Goal: Task Accomplishment & Management: Complete application form

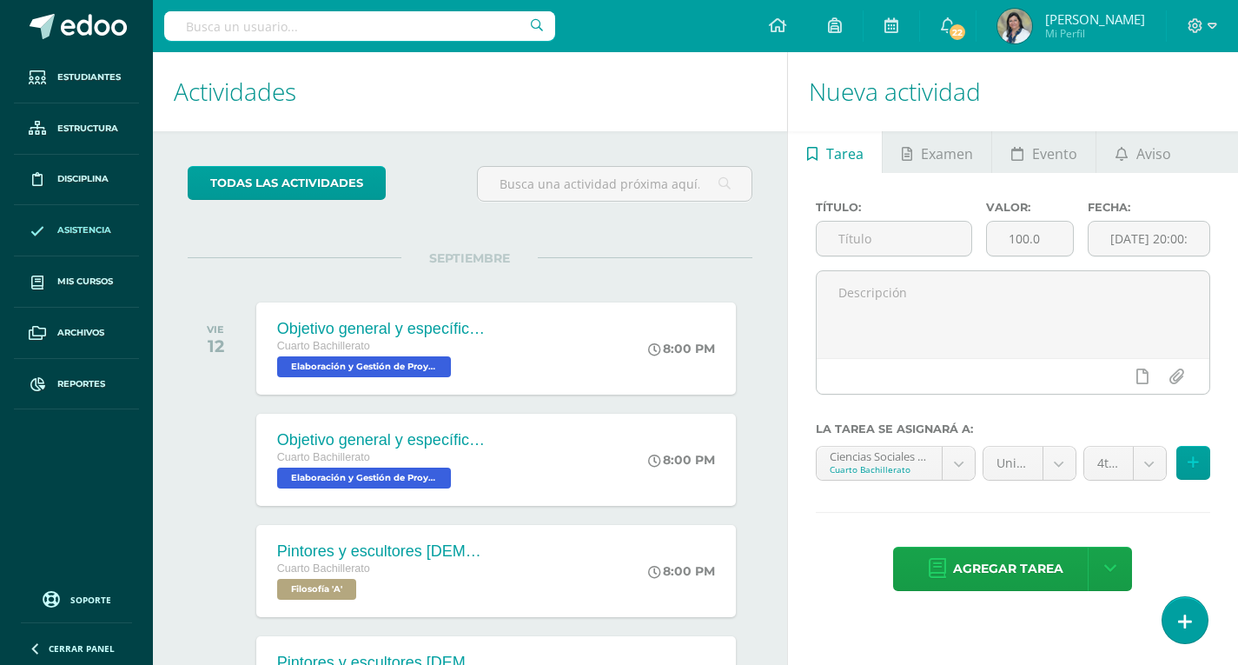
click at [65, 227] on span "Asistencia" at bounding box center [84, 230] width 54 height 14
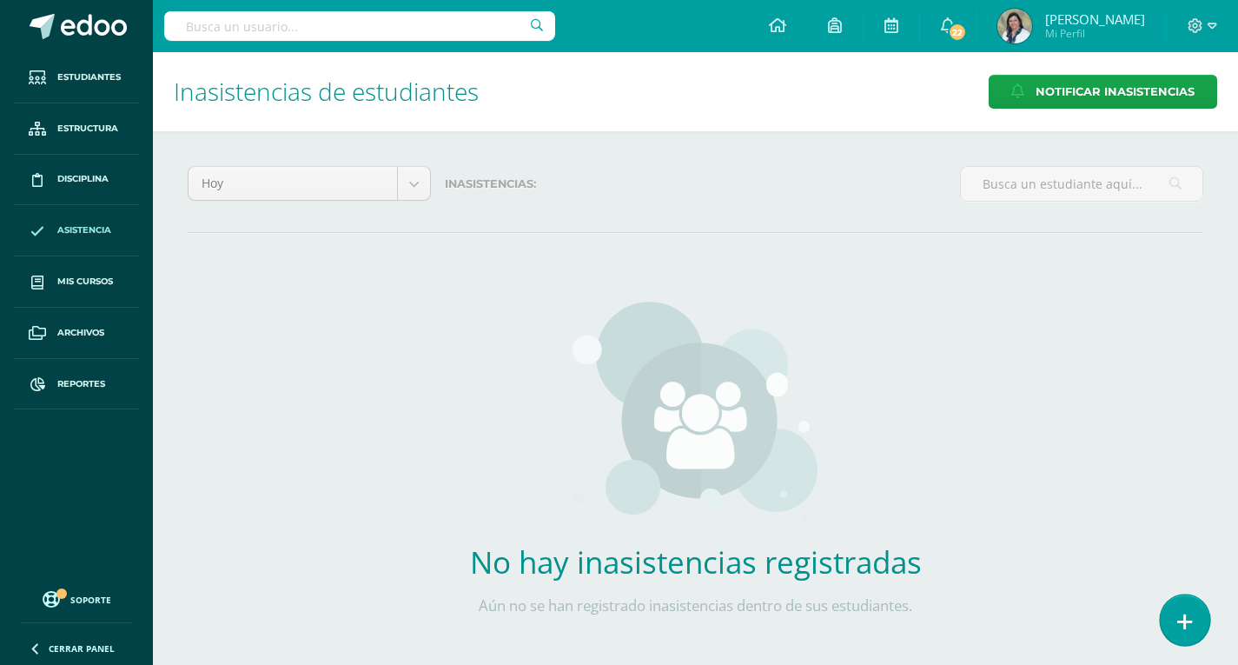
click at [1191, 616] on icon at bounding box center [1186, 622] width 16 height 20
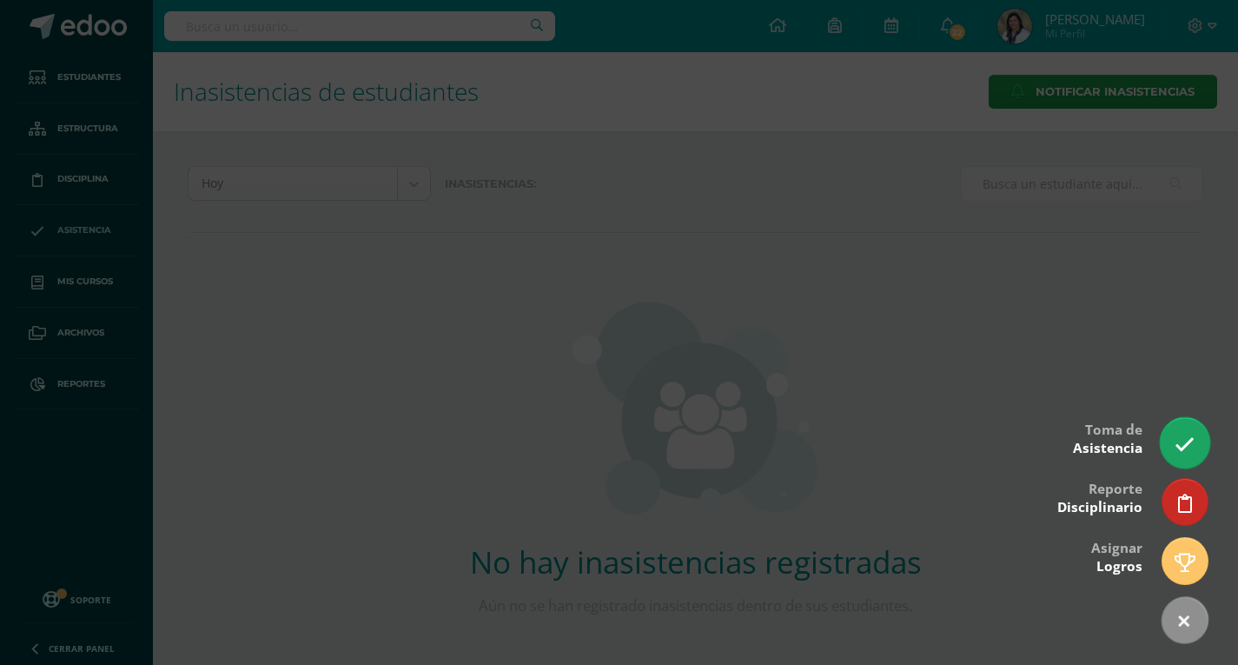
click at [1183, 436] on icon at bounding box center [1185, 445] width 20 height 20
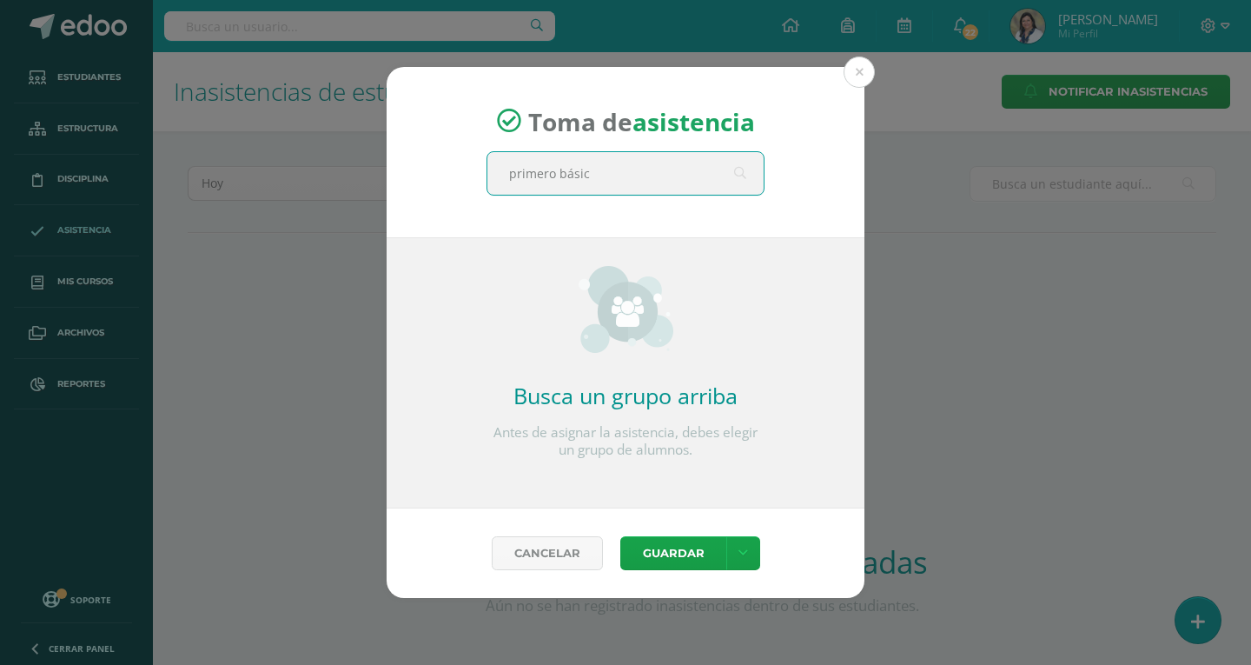
type input "primero básico"
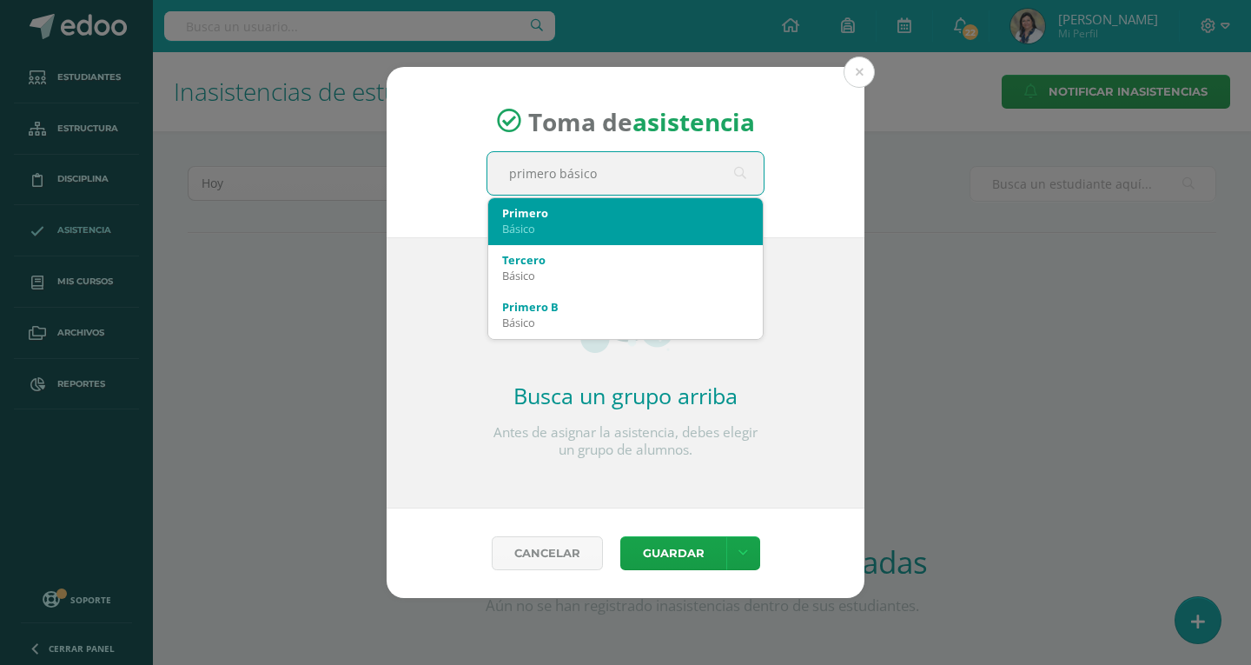
click at [544, 217] on div "Primero" at bounding box center [625, 213] width 247 height 16
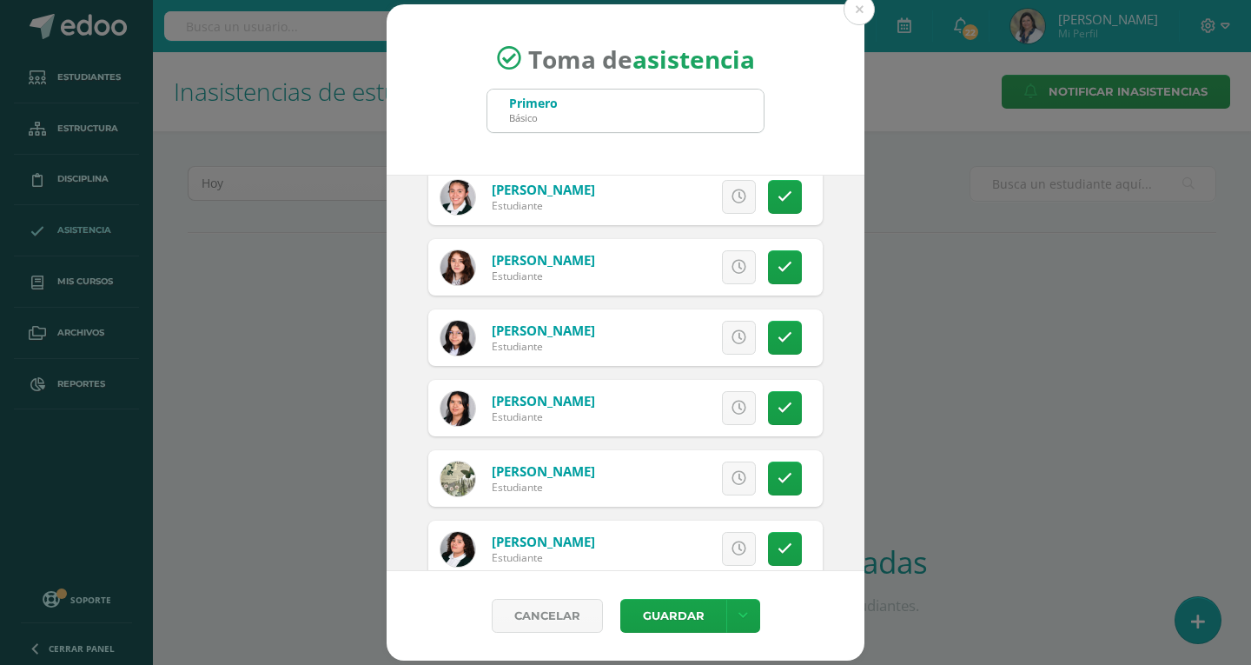
scroll to position [608, 0]
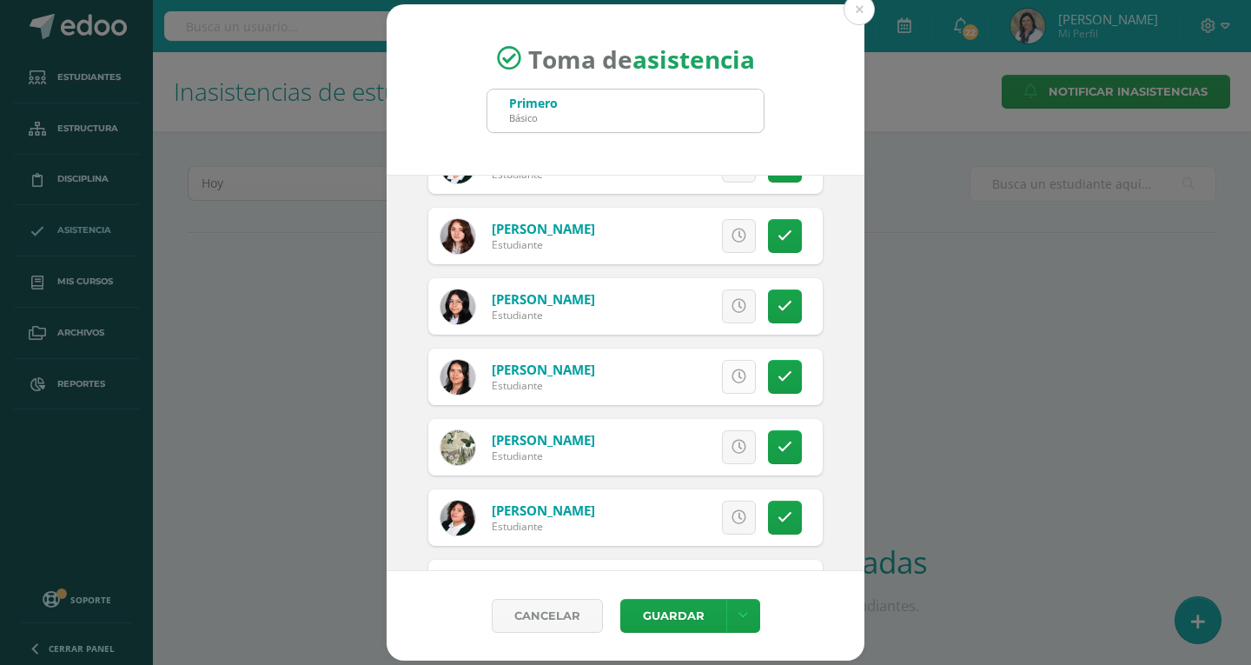
click at [732, 384] on icon at bounding box center [739, 376] width 15 height 15
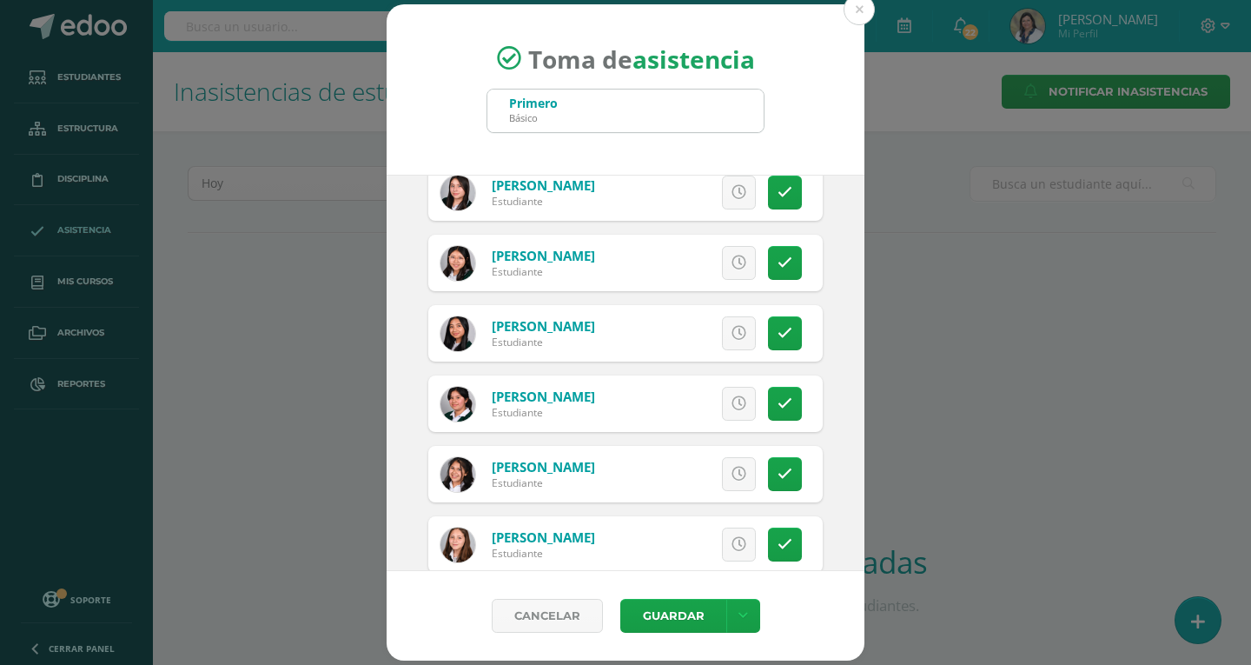
scroll to position [1477, 0]
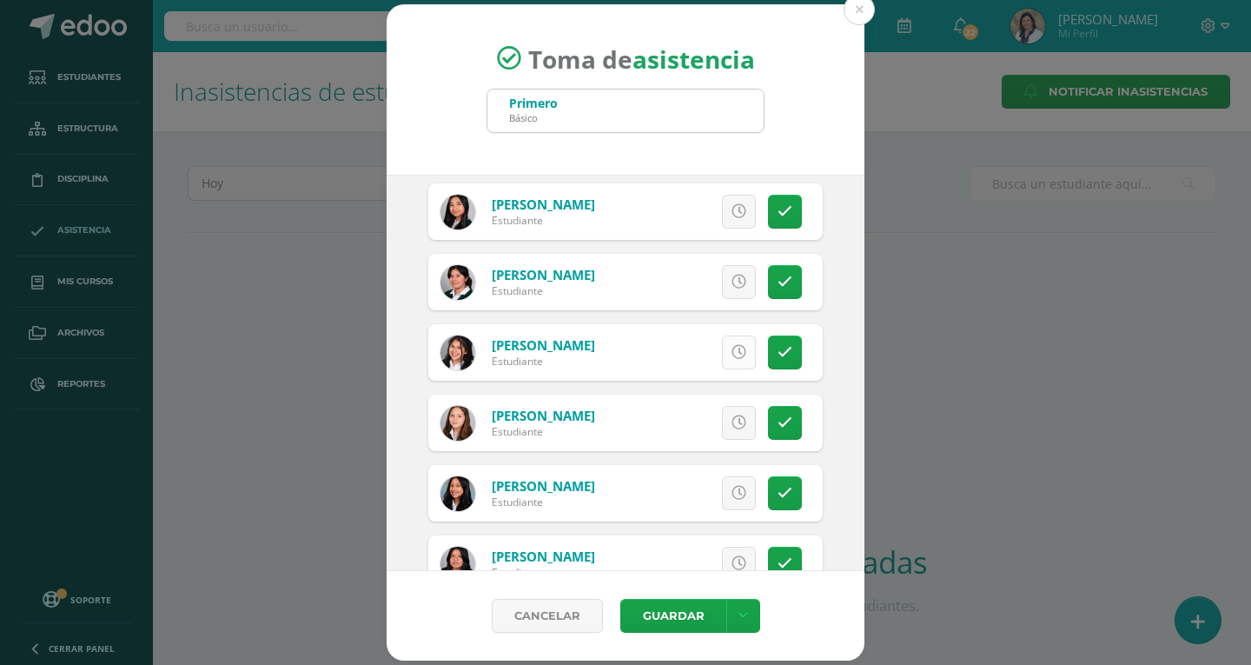
click at [732, 358] on icon at bounding box center [739, 352] width 15 height 15
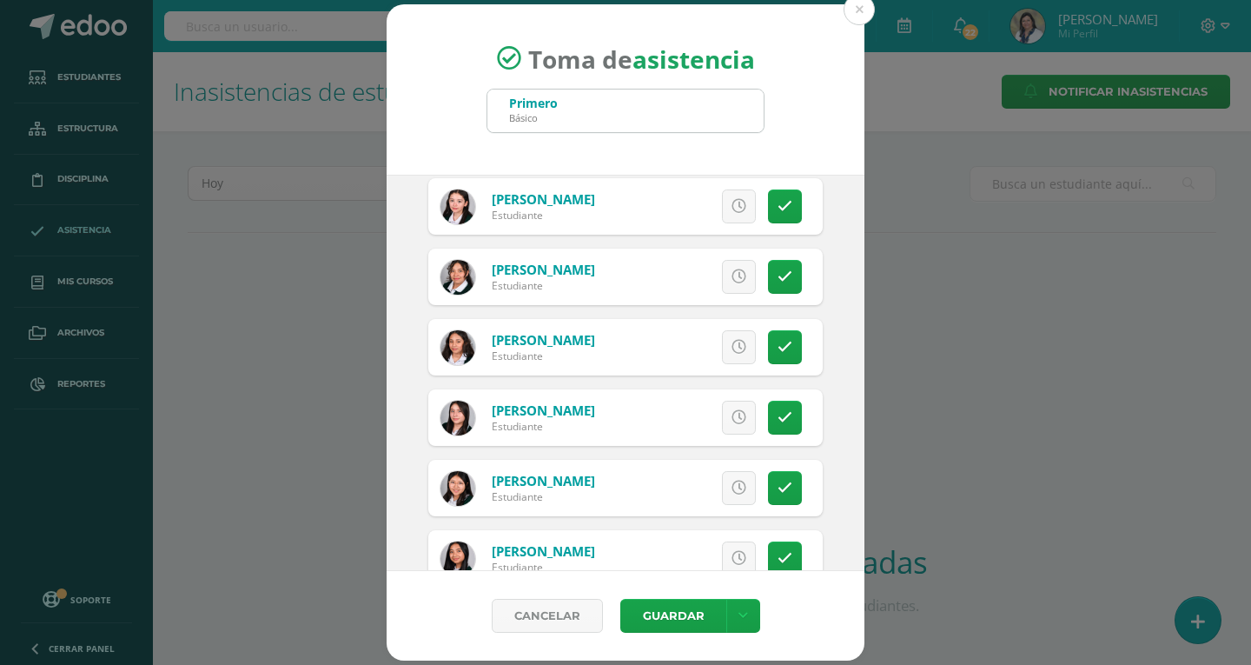
scroll to position [1130, 0]
click at [732, 350] on icon at bounding box center [739, 348] width 15 height 15
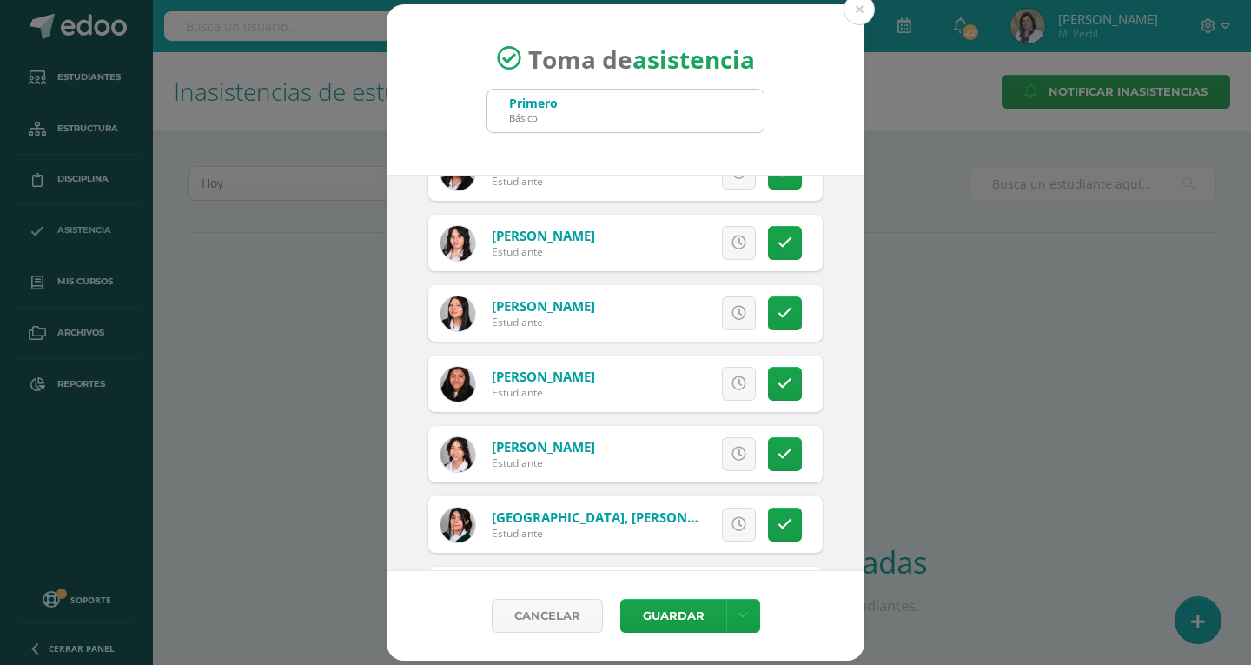
scroll to position [1912, 0]
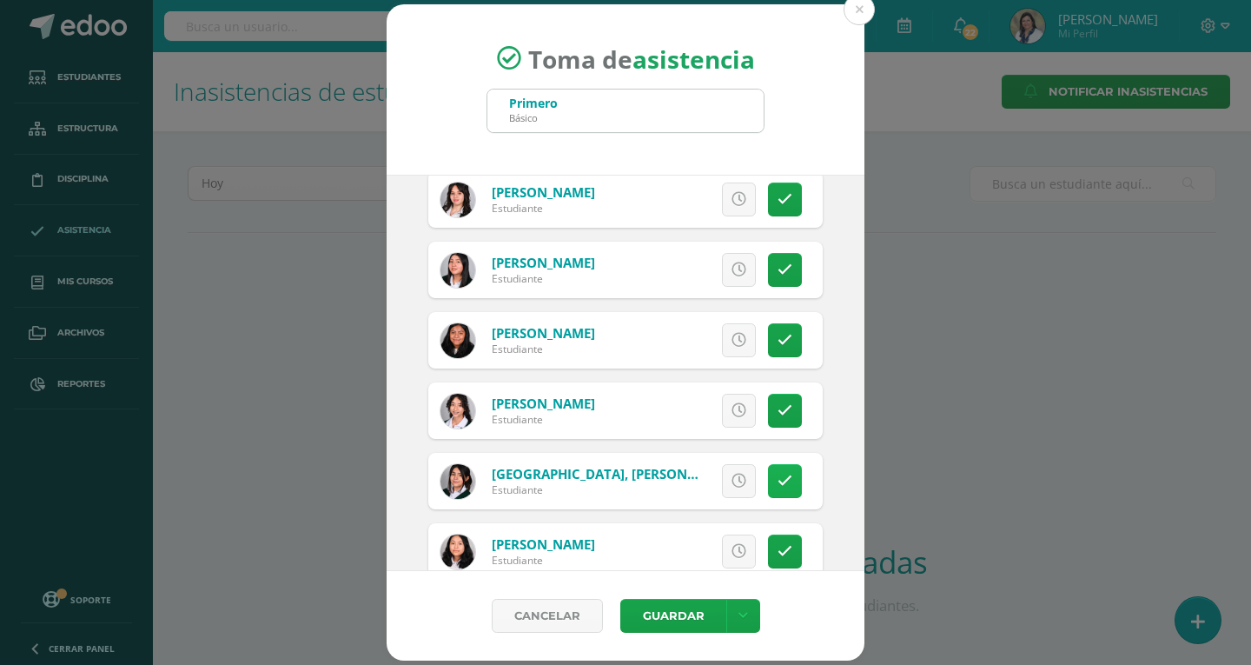
click at [778, 486] on icon at bounding box center [785, 481] width 15 height 15
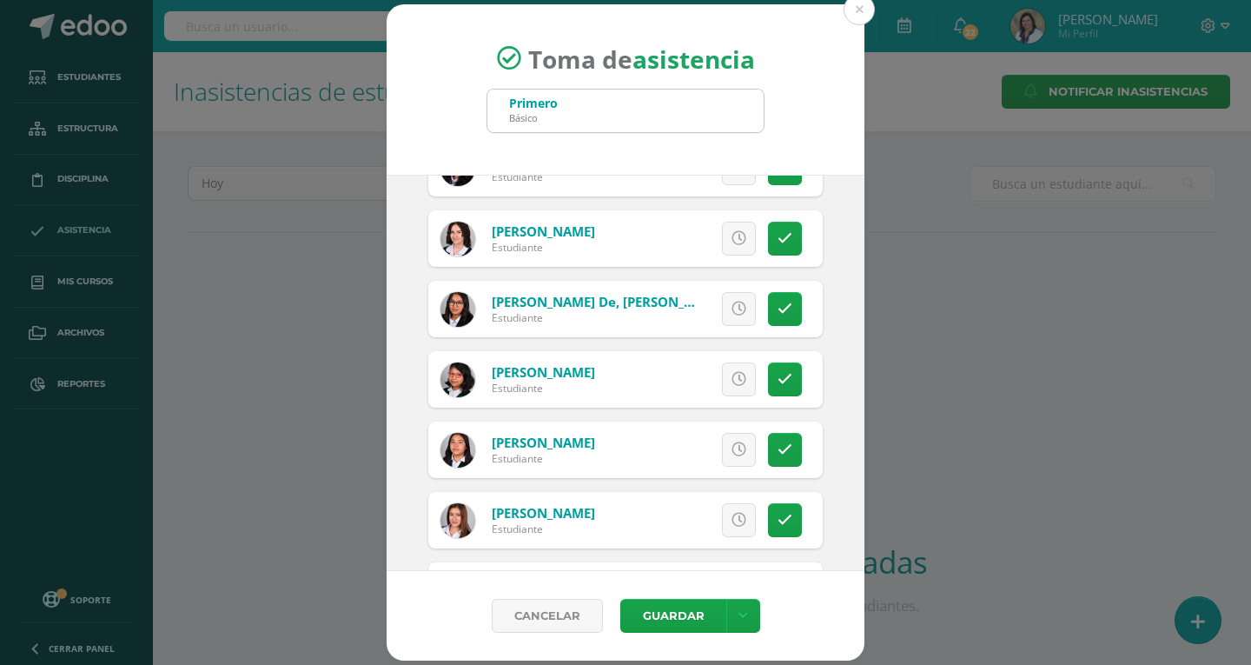
scroll to position [3287, 0]
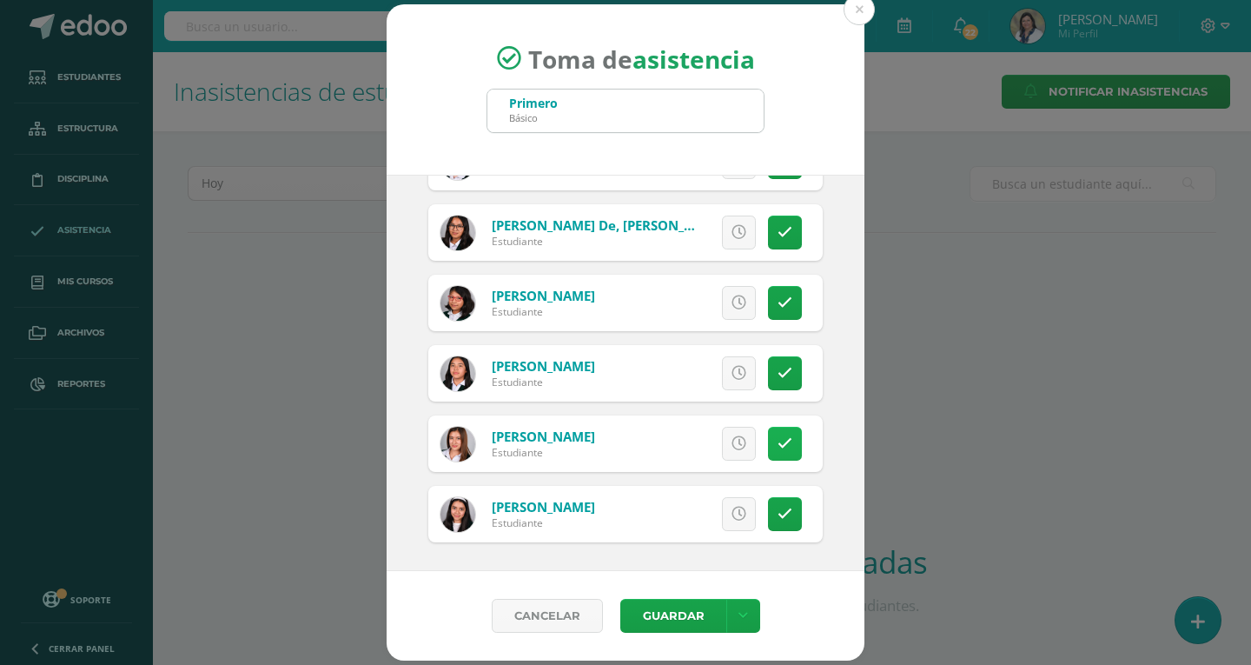
click at [778, 437] on icon at bounding box center [785, 443] width 15 height 15
click at [675, 618] on button "Guardar" at bounding box center [674, 616] width 106 height 34
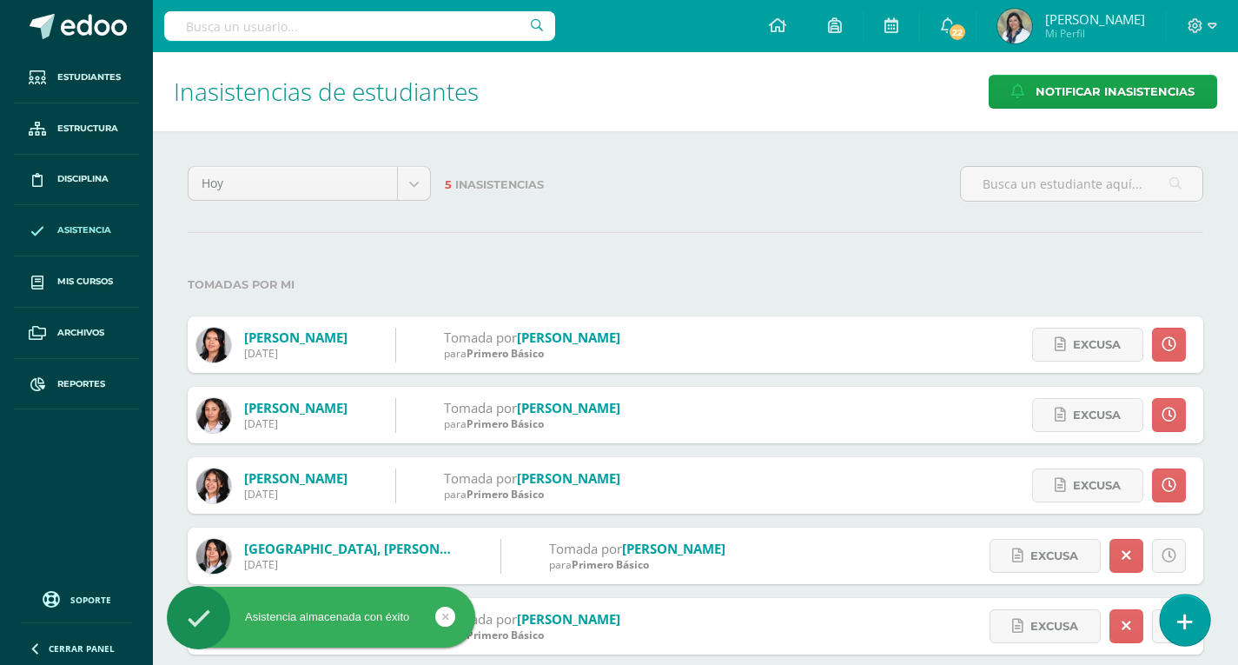
click at [1181, 624] on icon at bounding box center [1186, 622] width 16 height 20
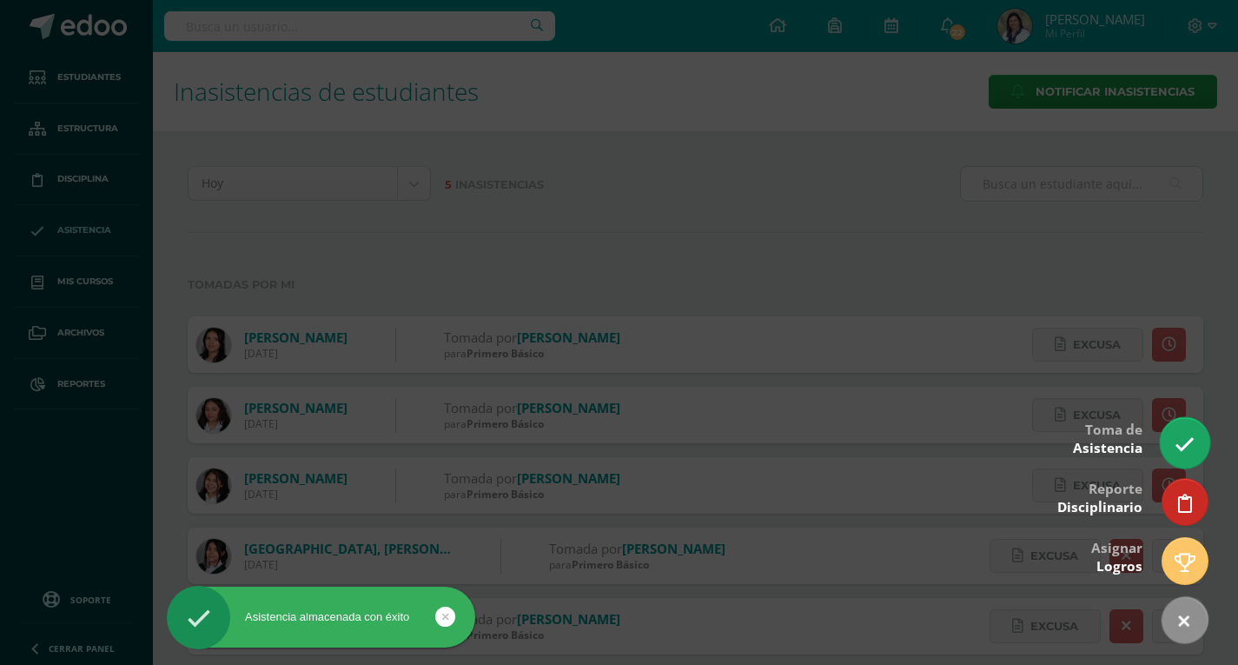
click at [1184, 455] on link at bounding box center [1185, 442] width 50 height 50
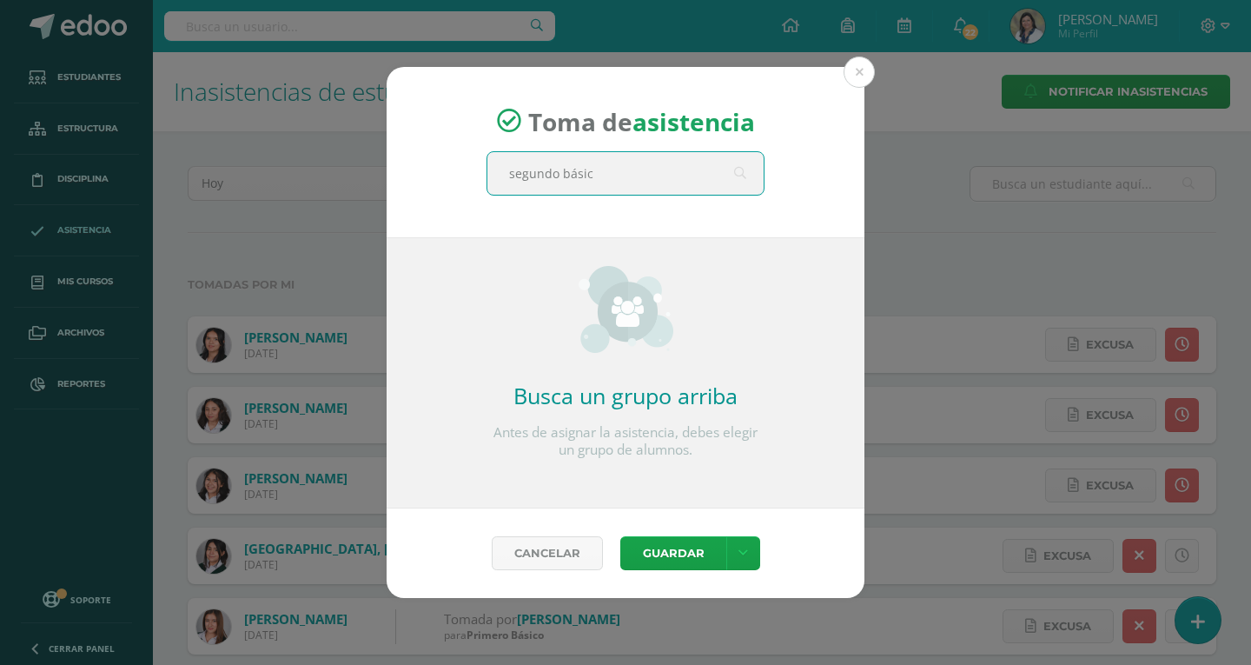
type input "segundo básico"
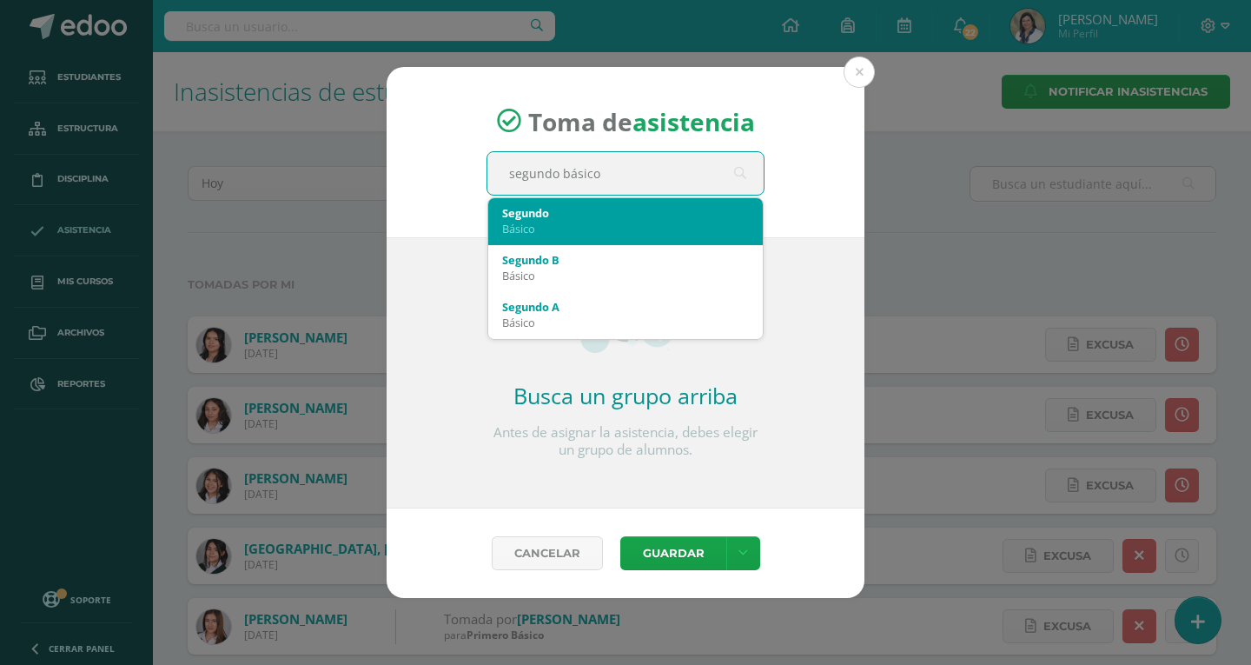
click at [550, 220] on div "Segundo" at bounding box center [625, 213] width 247 height 16
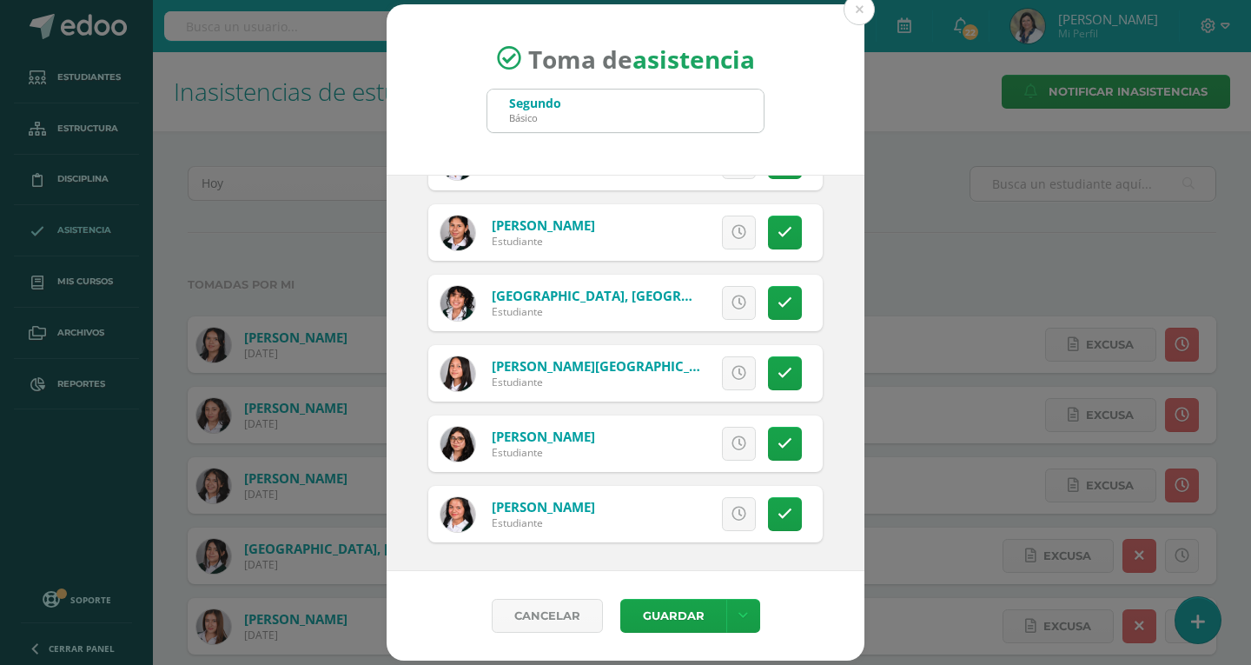
scroll to position [2198, 0]
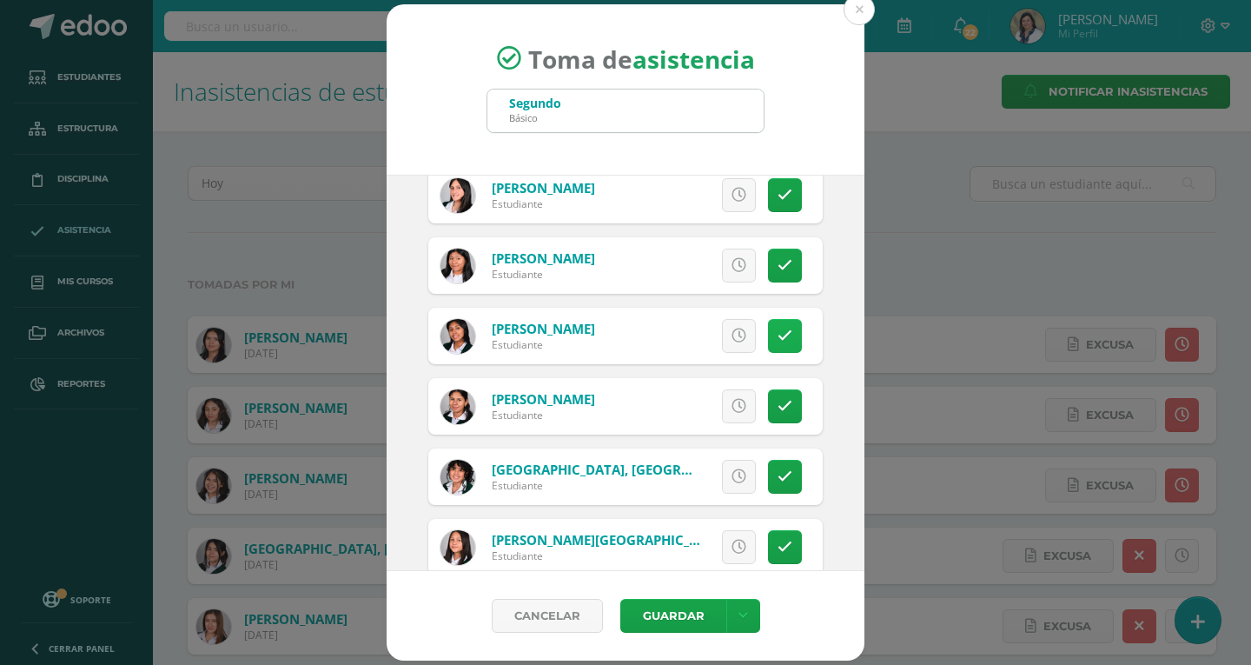
click at [783, 334] on link at bounding box center [785, 336] width 34 height 34
click at [691, 337] on span "Excusa" at bounding box center [710, 336] width 48 height 32
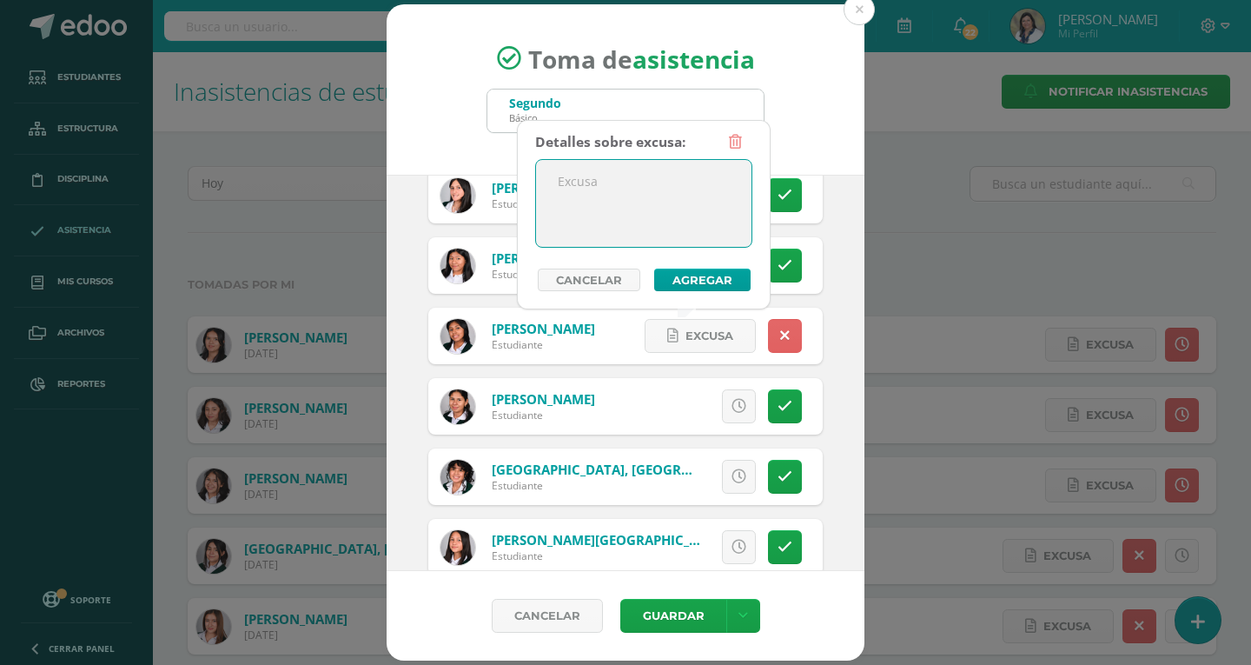
click at [593, 196] on textarea at bounding box center [644, 203] width 216 height 87
type textarea "Participación en evento de AJEDREZ."
click at [682, 282] on button "Agregar" at bounding box center [702, 280] width 96 height 23
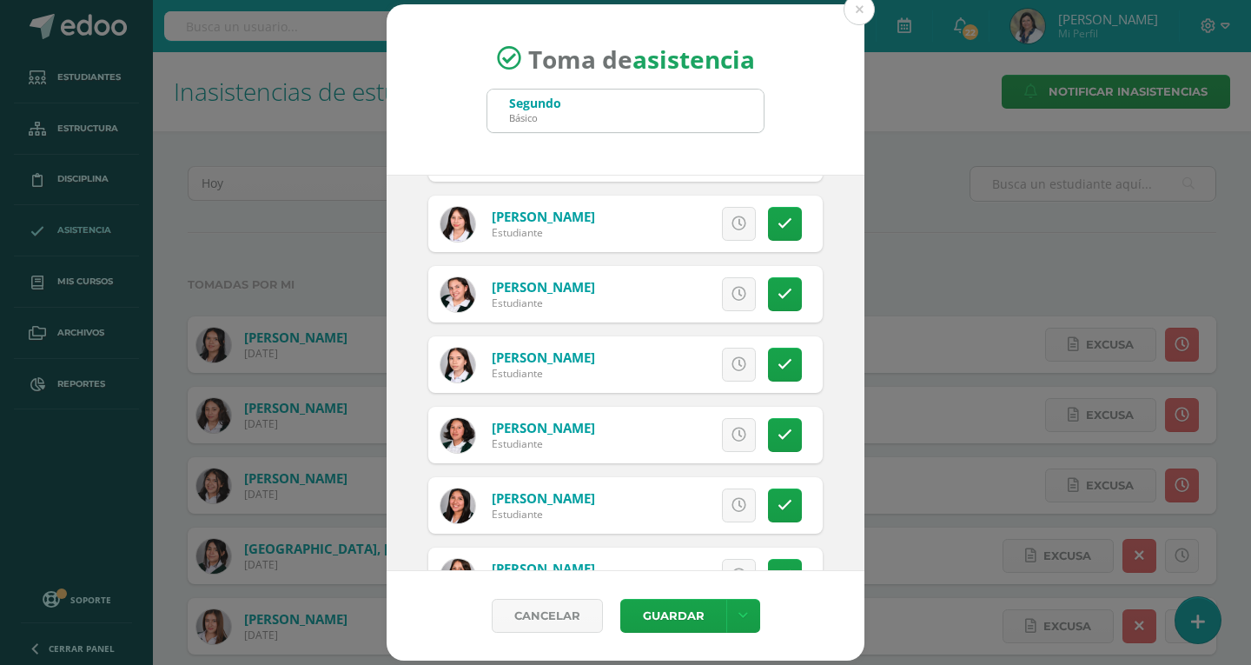
scroll to position [1068, 0]
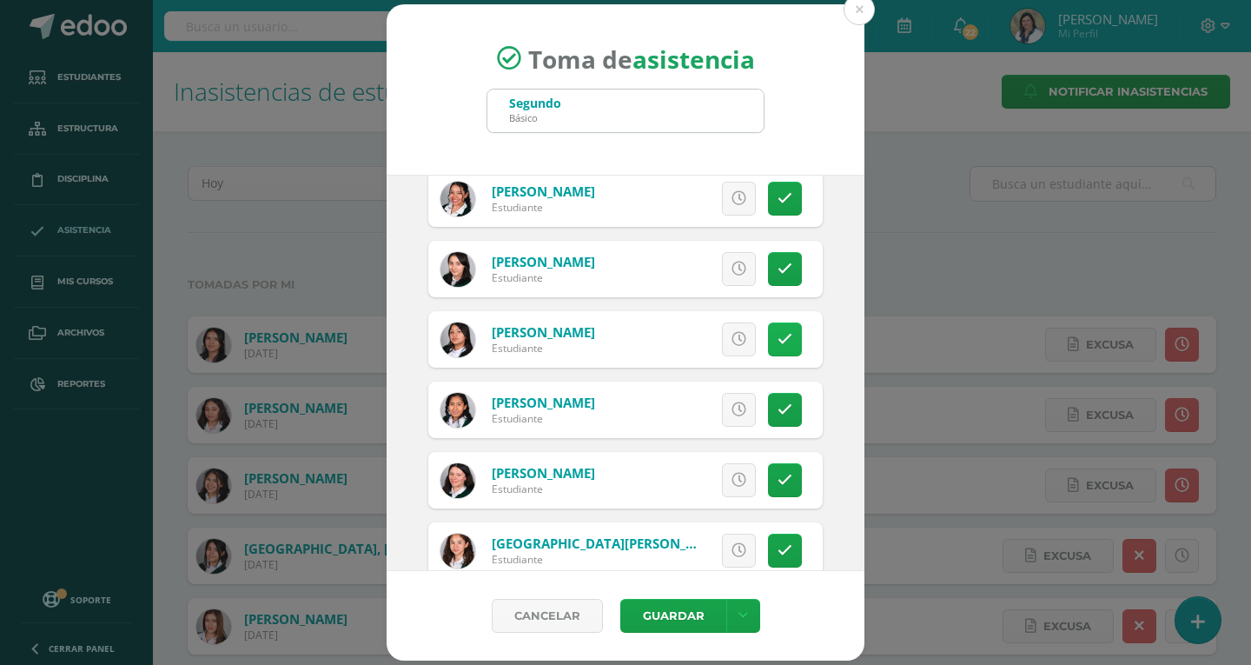
drag, startPoint x: 773, startPoint y: 342, endPoint x: 776, endPoint y: 355, distance: 14.1
click at [778, 342] on icon at bounding box center [785, 339] width 15 height 15
click at [674, 612] on button "Guardar" at bounding box center [674, 616] width 106 height 34
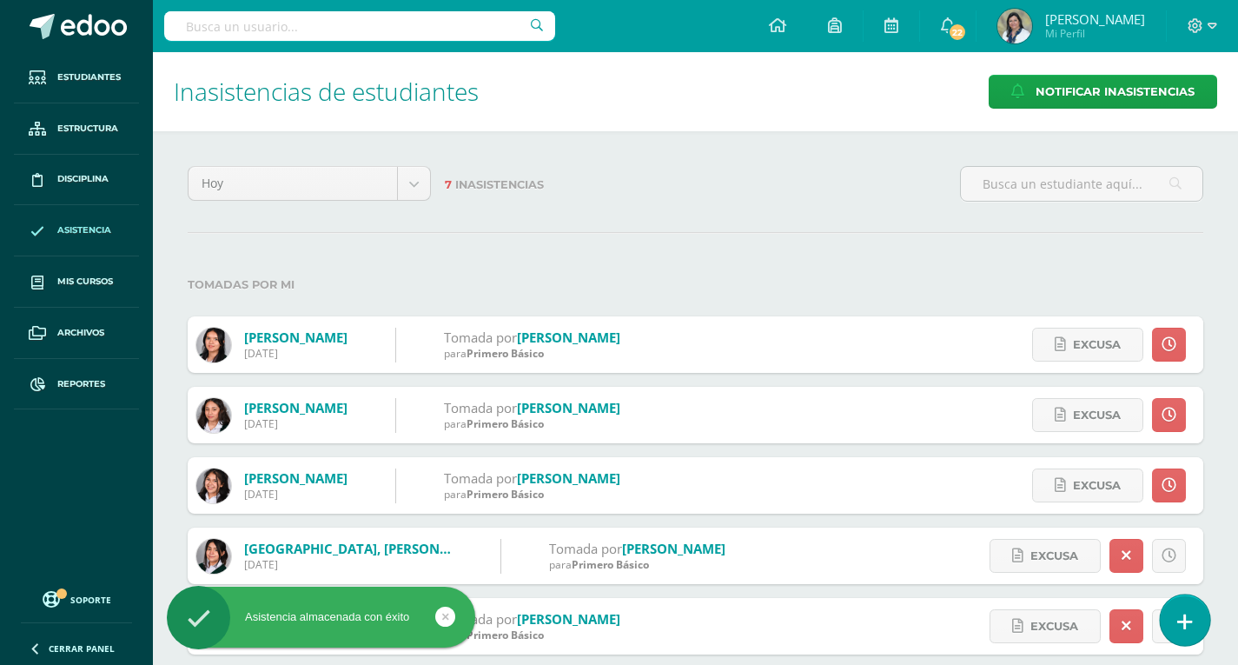
click at [1187, 622] on icon at bounding box center [1186, 622] width 16 height 20
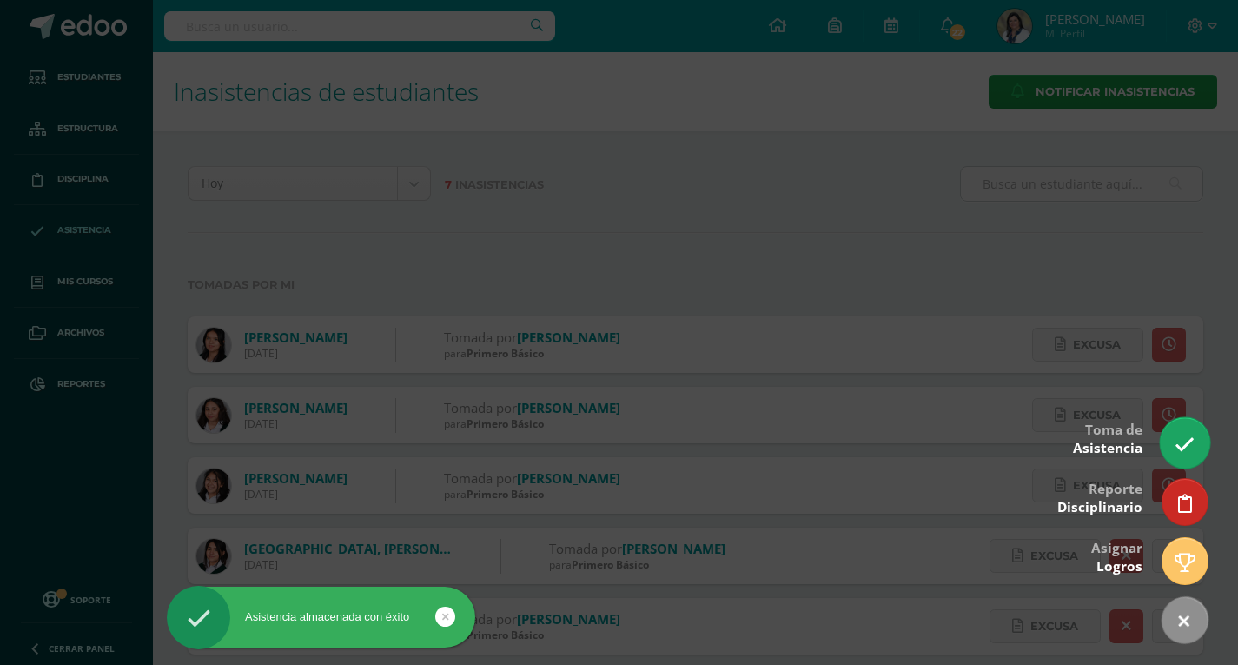
click at [1193, 434] on link at bounding box center [1185, 442] width 50 height 50
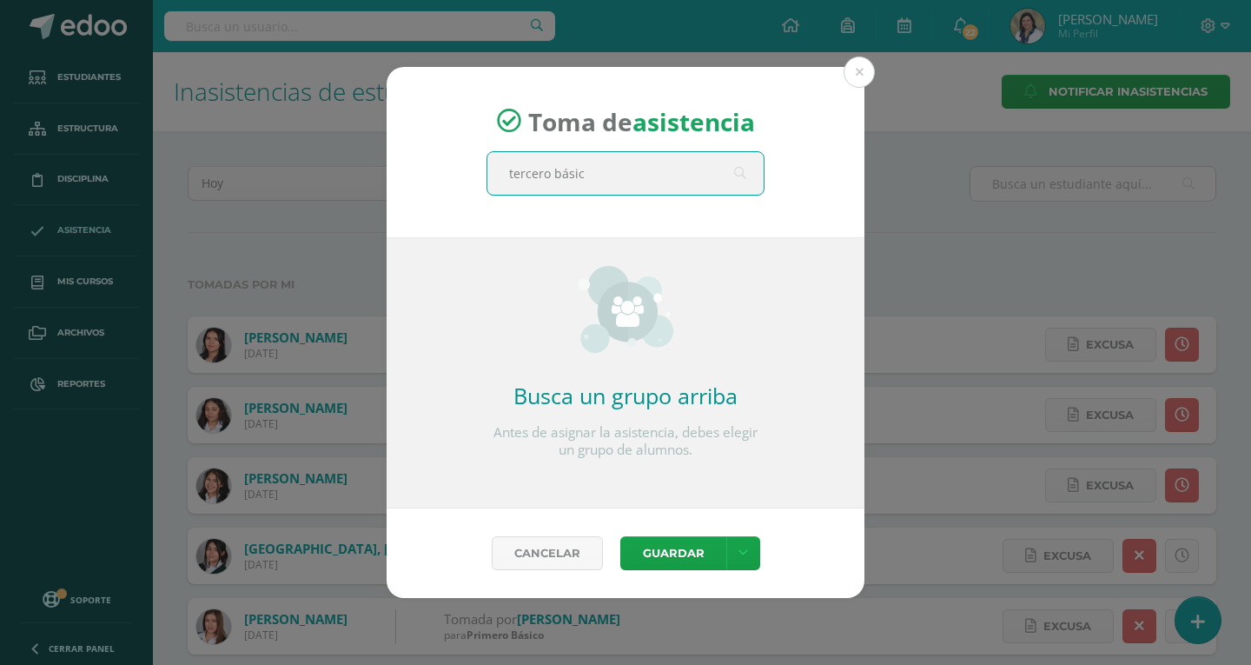
type input "tercero básico"
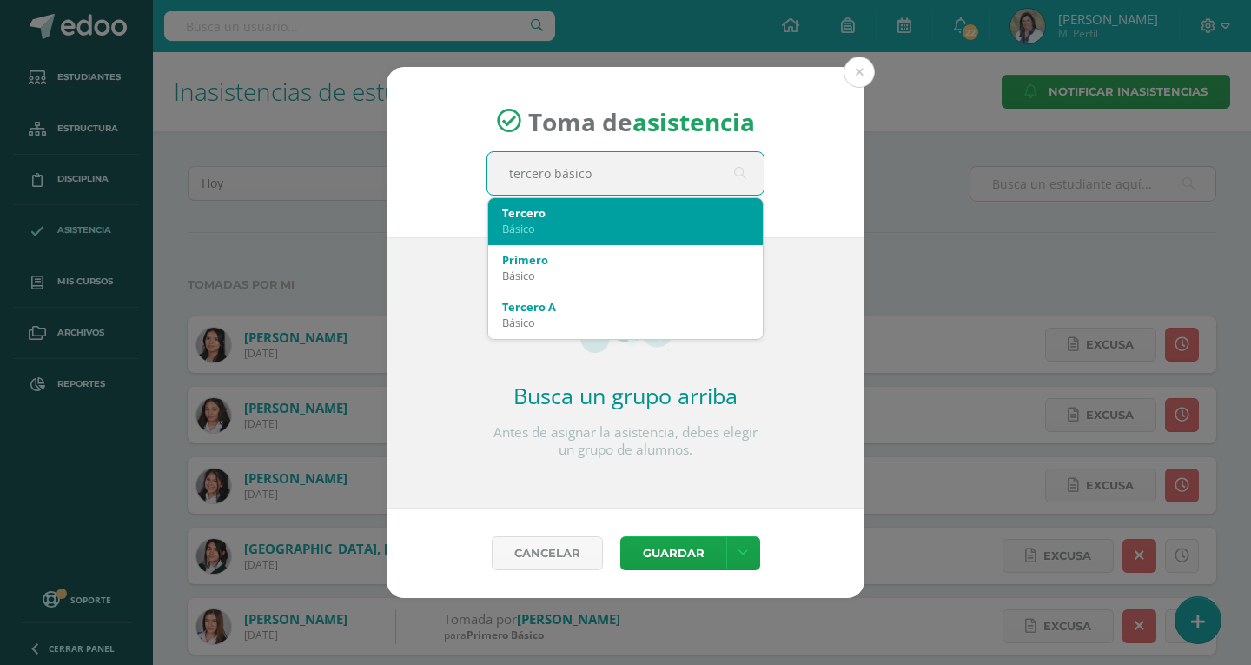
click at [561, 225] on div "Básico" at bounding box center [625, 229] width 247 height 16
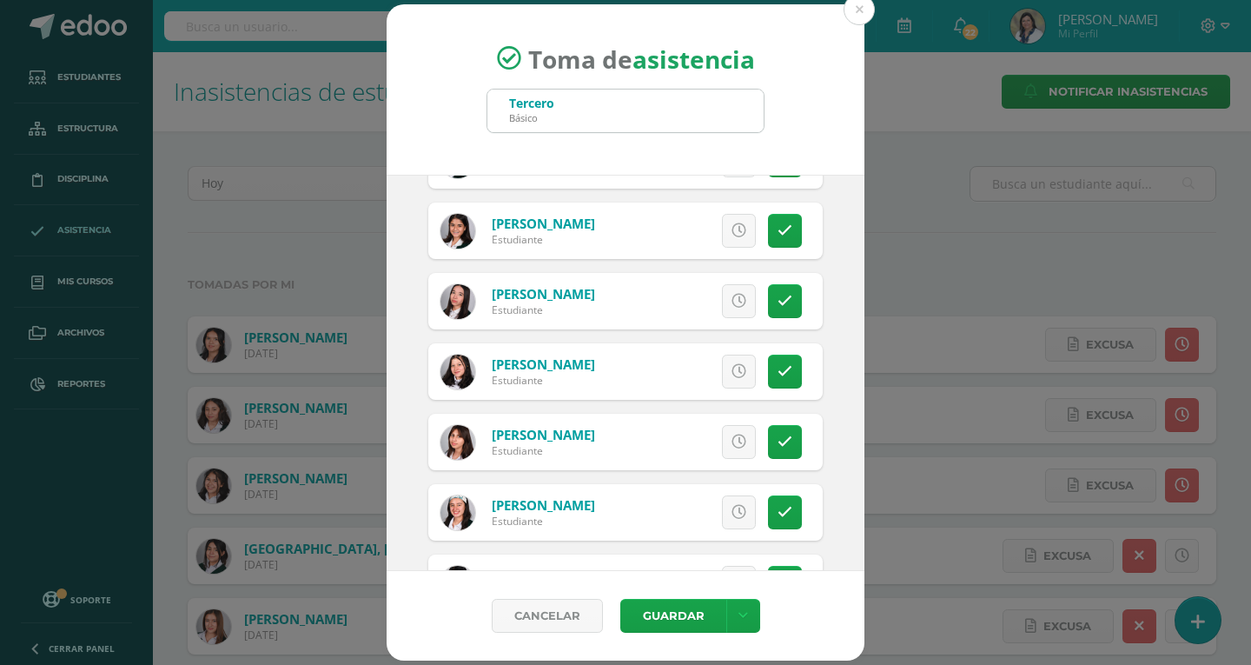
scroll to position [1304, 0]
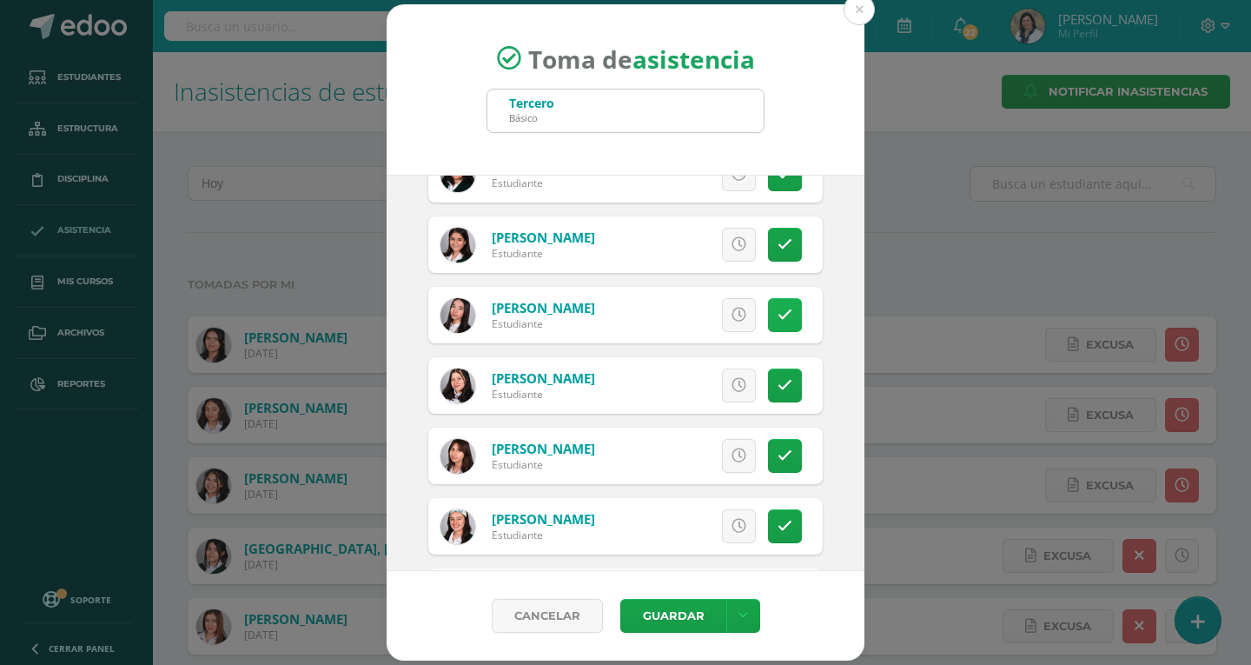
click at [768, 323] on link at bounding box center [785, 315] width 34 height 34
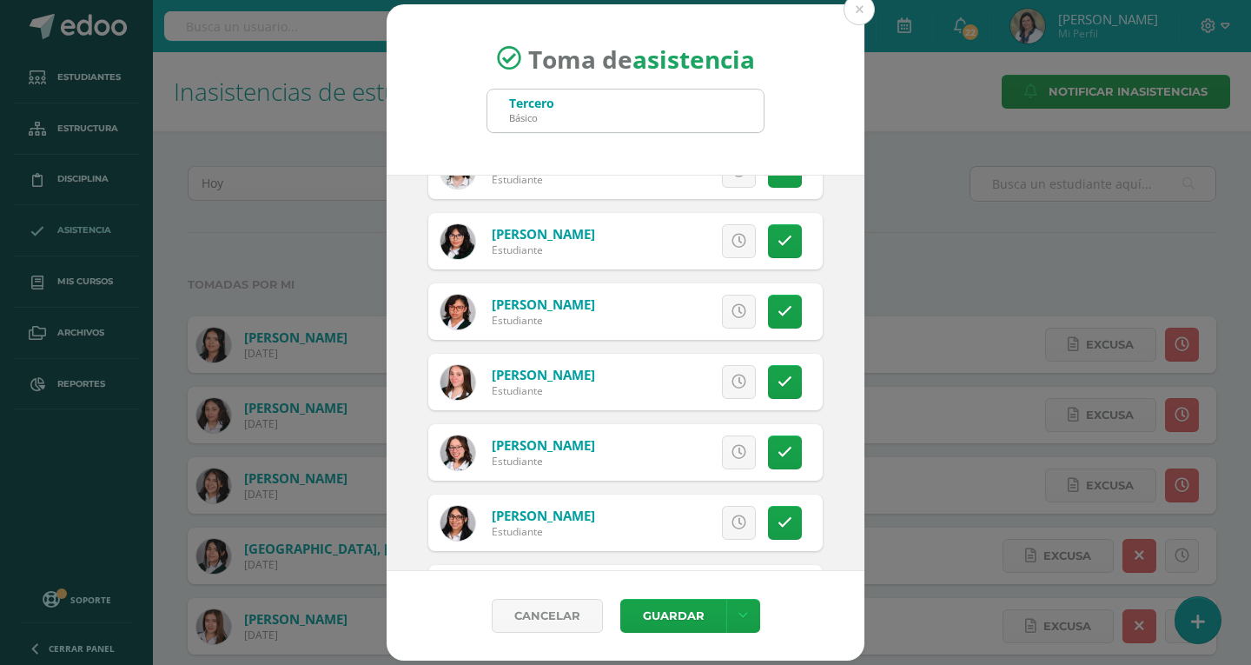
scroll to position [435, 0]
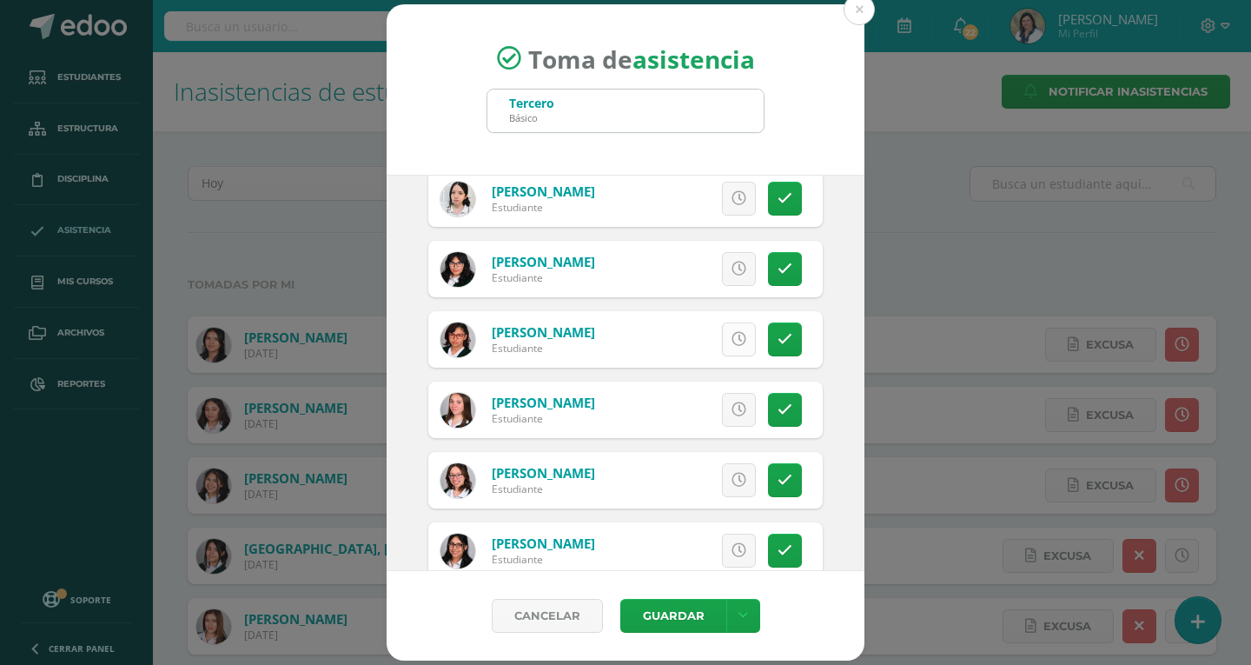
click at [732, 335] on icon at bounding box center [739, 339] width 15 height 15
click at [700, 338] on span "Excusa" at bounding box center [710, 339] width 48 height 32
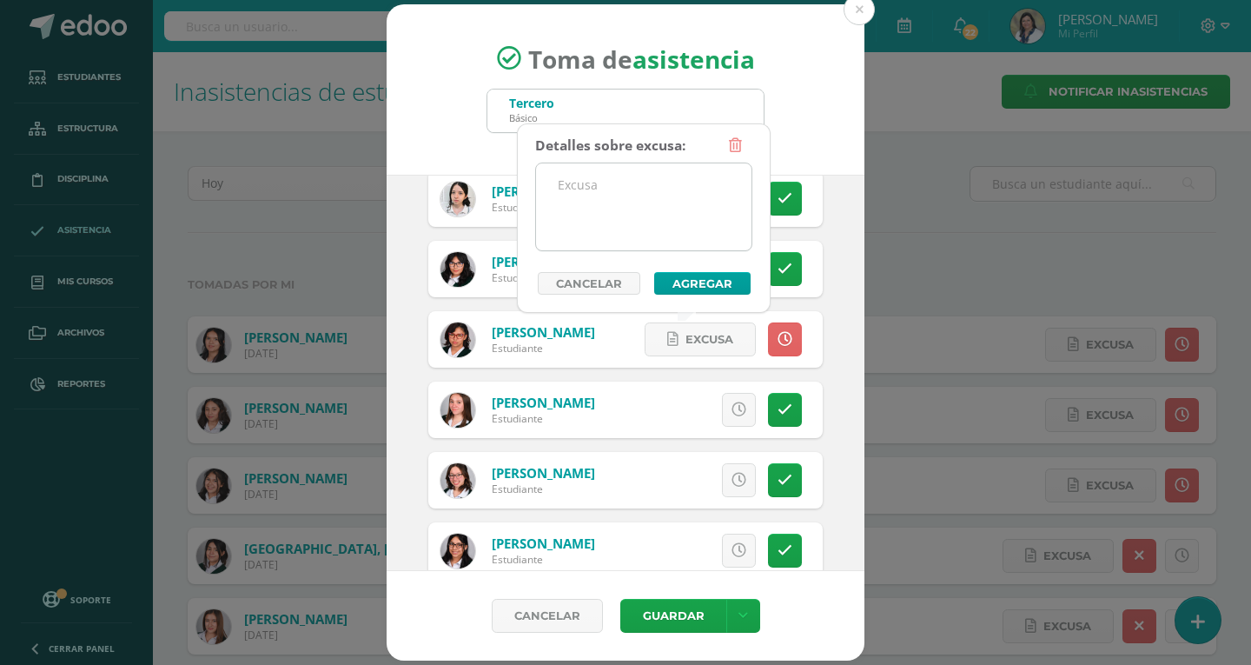
click at [653, 204] on textarea at bounding box center [644, 206] width 216 height 87
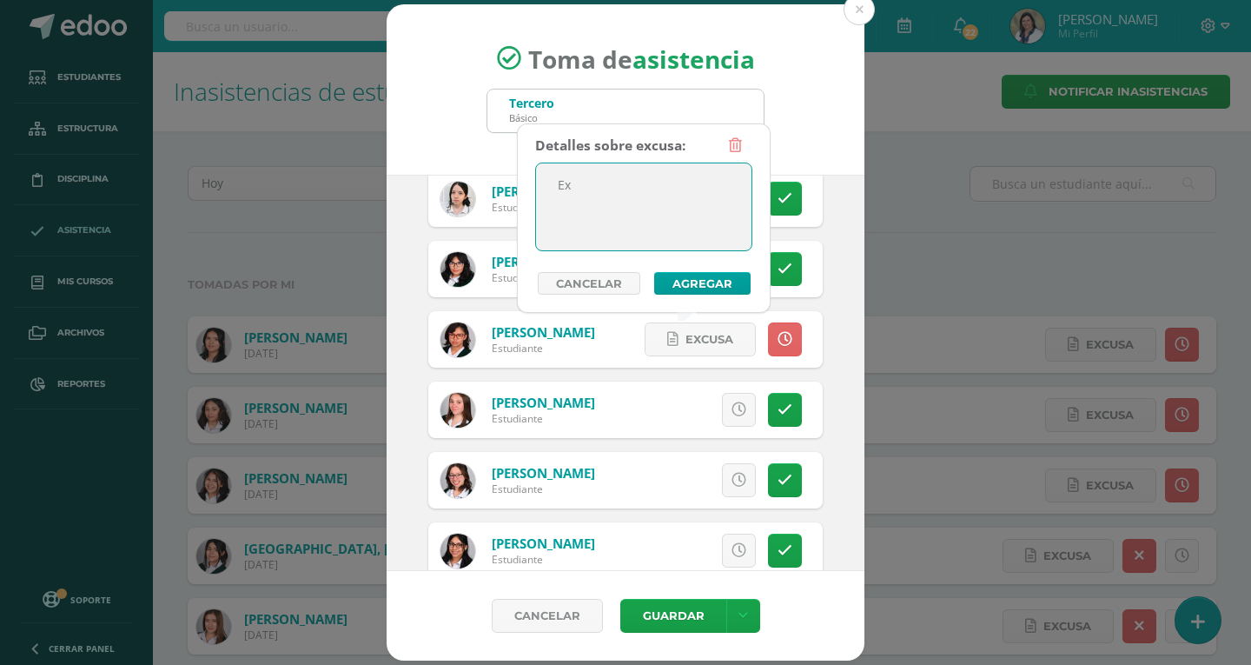
type textarea "E"
type textarea "Accidente a la salida de su condominio."
click at [671, 280] on button "Agregar" at bounding box center [702, 283] width 96 height 23
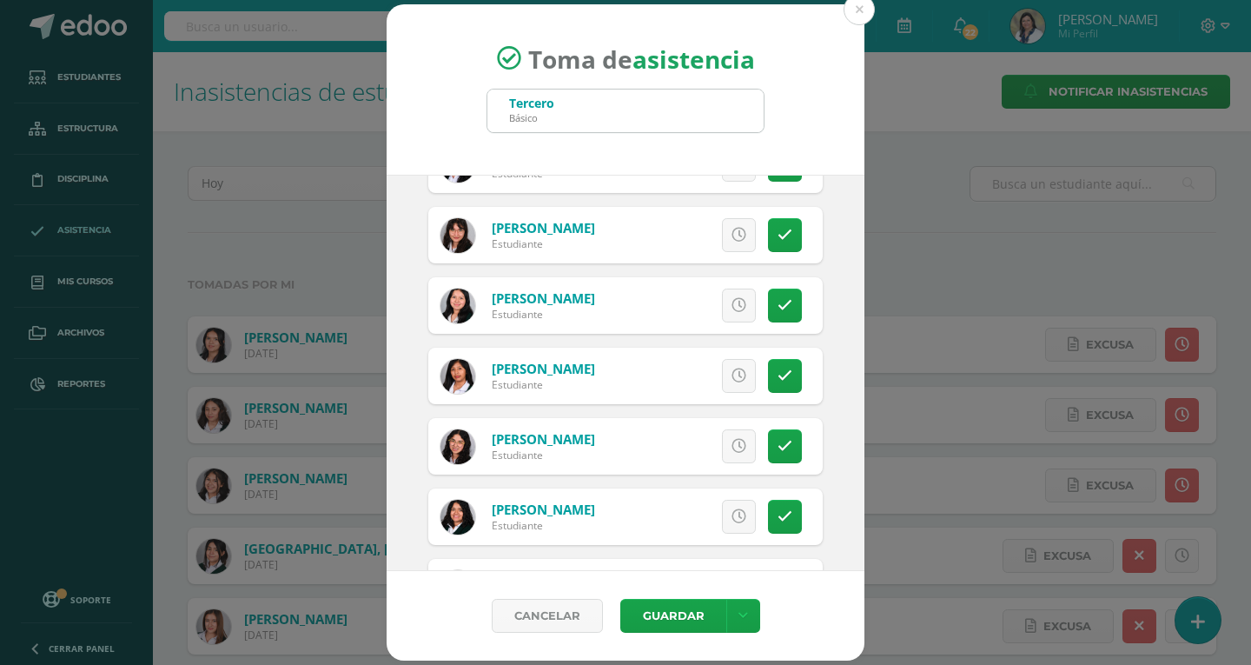
scroll to position [1043, 0]
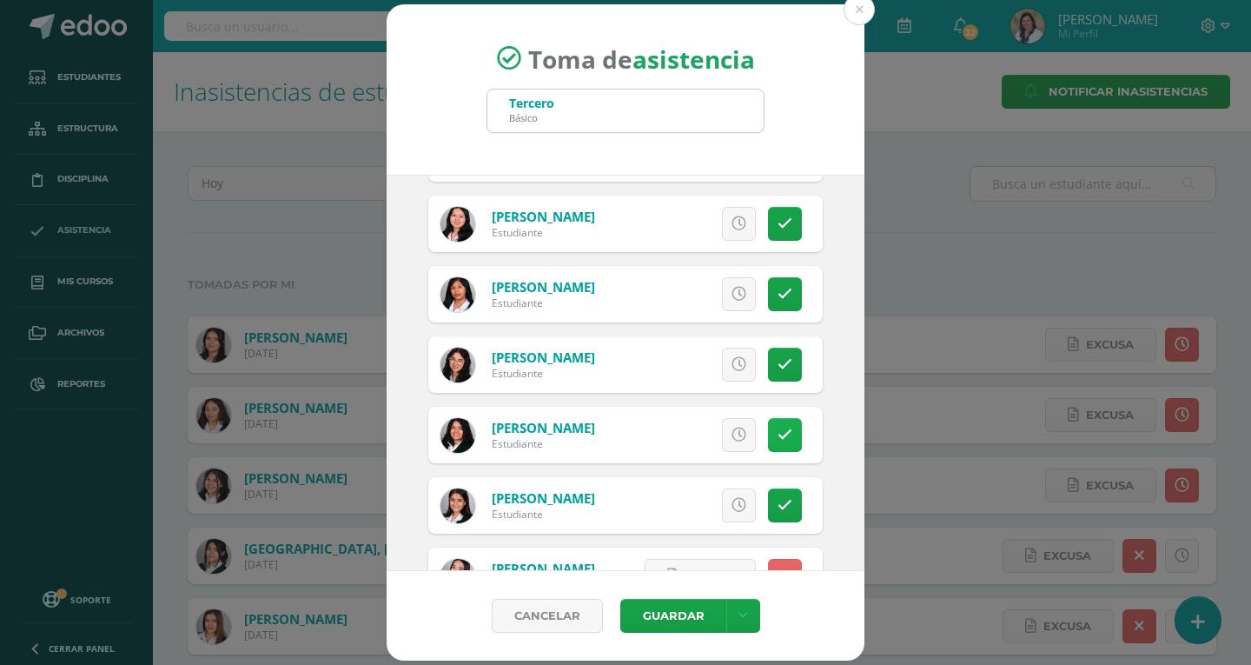
click at [778, 437] on icon at bounding box center [785, 435] width 15 height 15
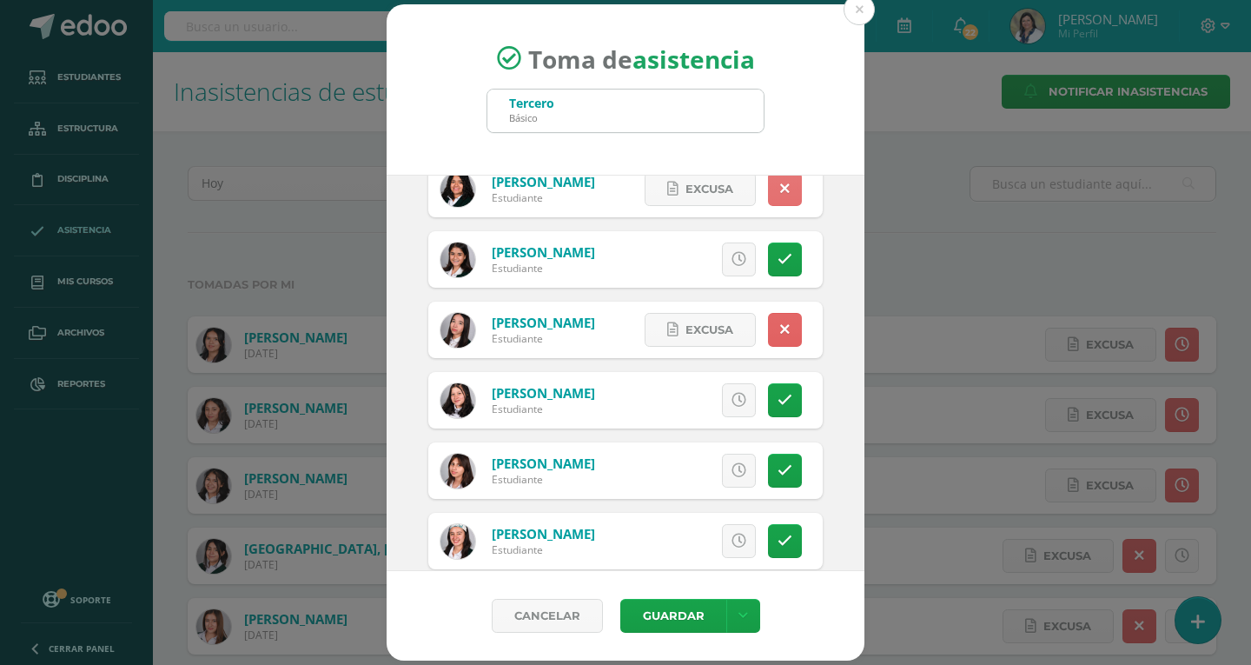
scroll to position [1304, 0]
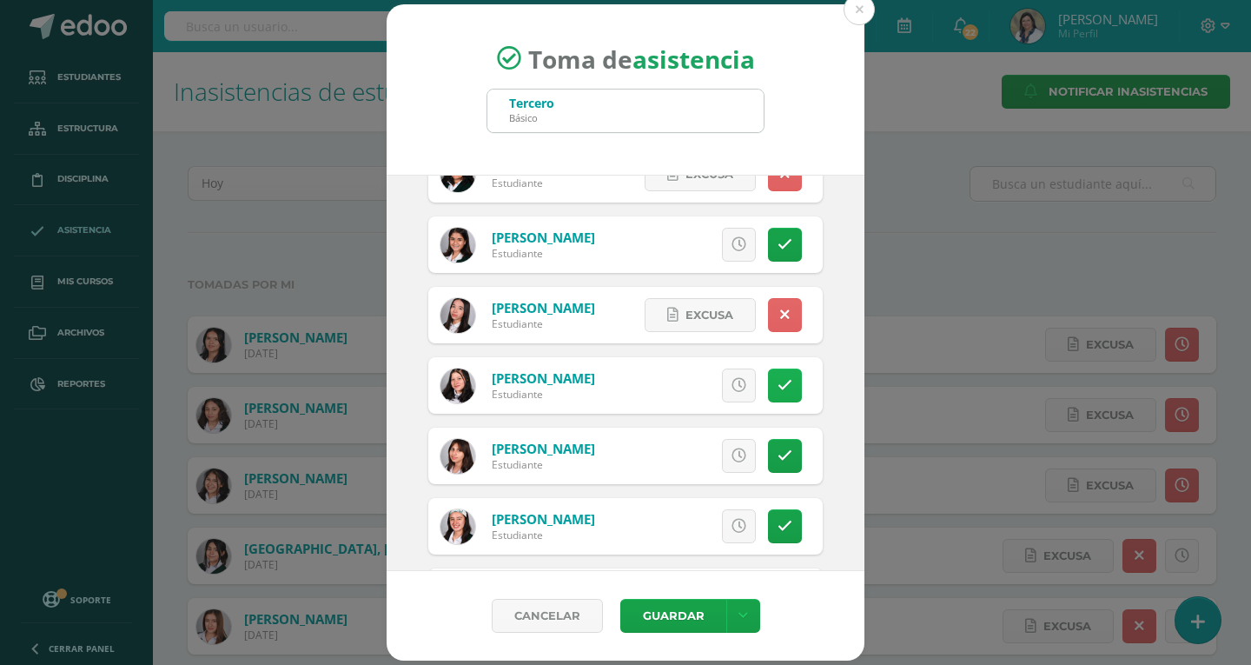
click at [768, 395] on link at bounding box center [785, 385] width 34 height 34
click at [661, 620] on button "Guardar" at bounding box center [674, 616] width 106 height 34
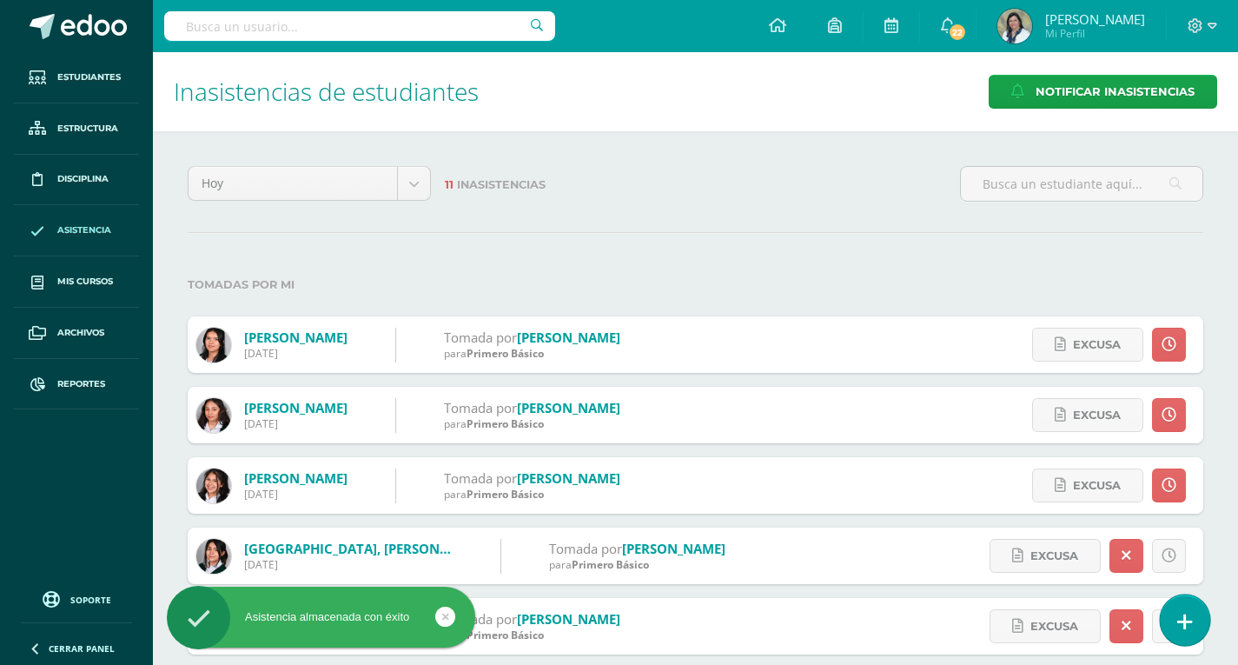
click at [1183, 621] on icon at bounding box center [1186, 622] width 16 height 20
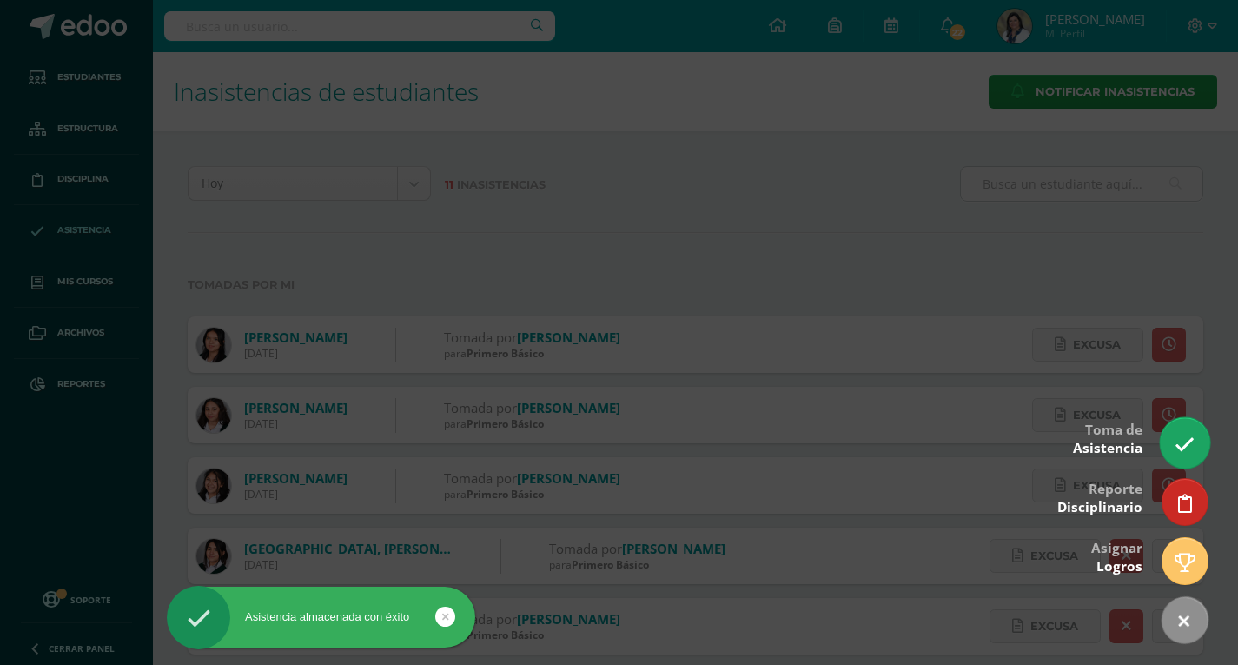
click at [1190, 448] on icon at bounding box center [1185, 445] width 20 height 20
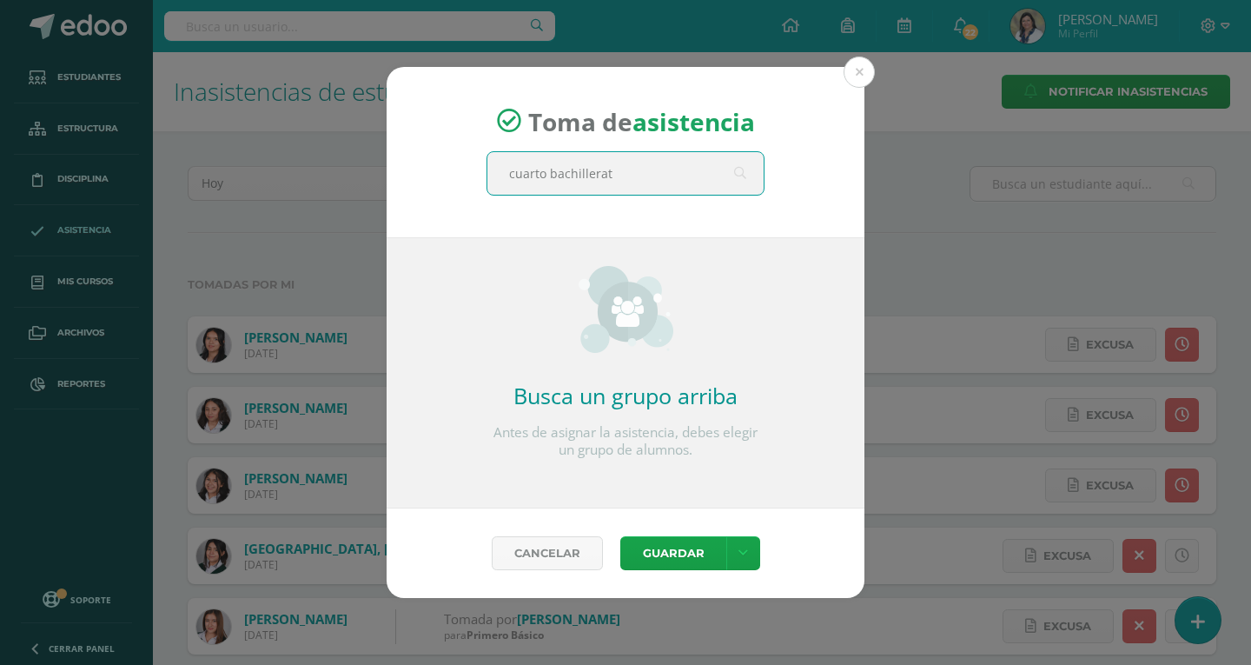
type input "cuarto bachillerato"
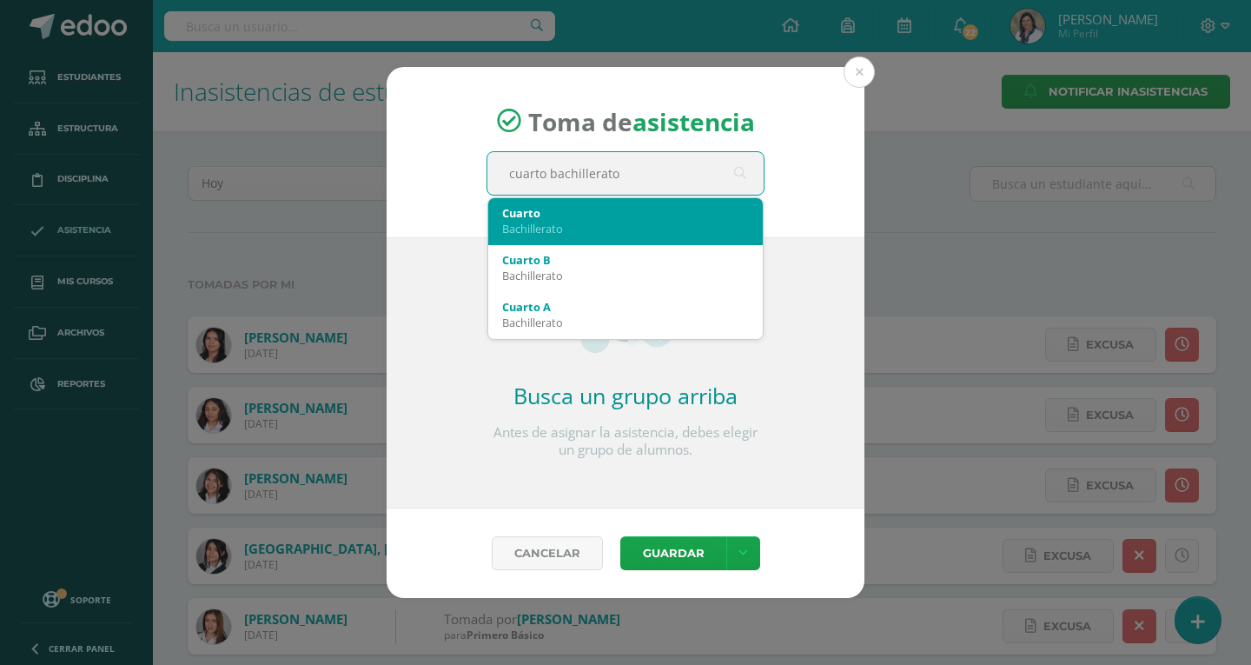
click at [567, 219] on div "Cuarto" at bounding box center [625, 213] width 247 height 16
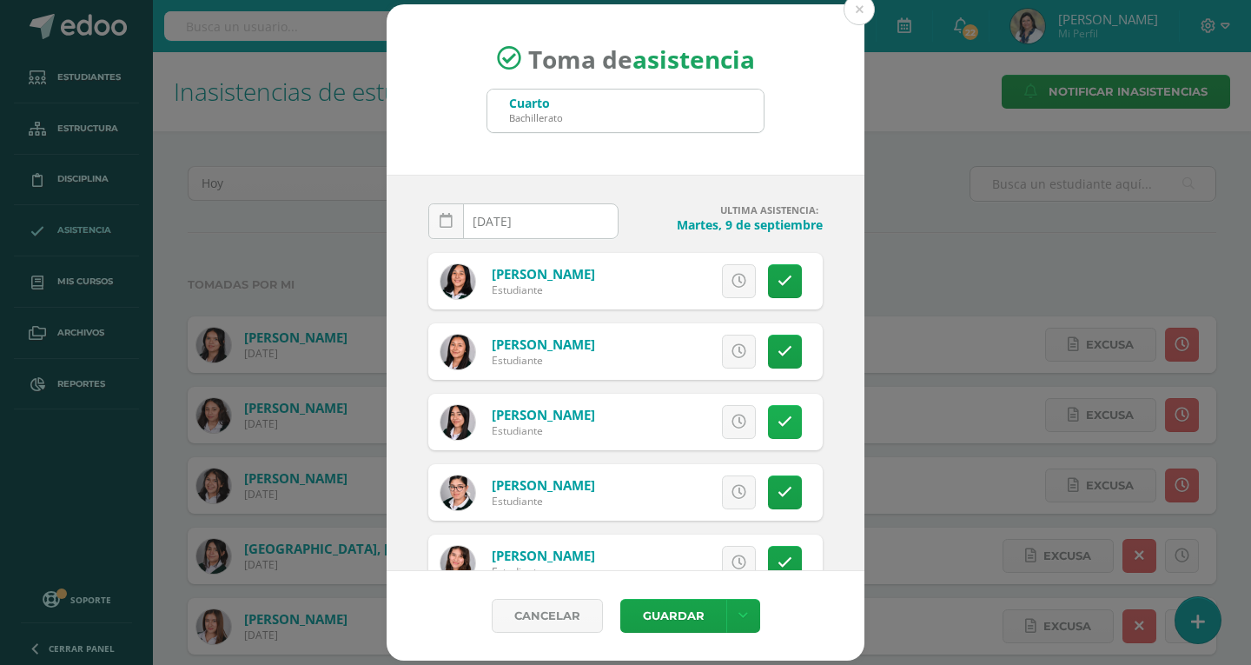
click at [778, 429] on icon at bounding box center [785, 422] width 15 height 15
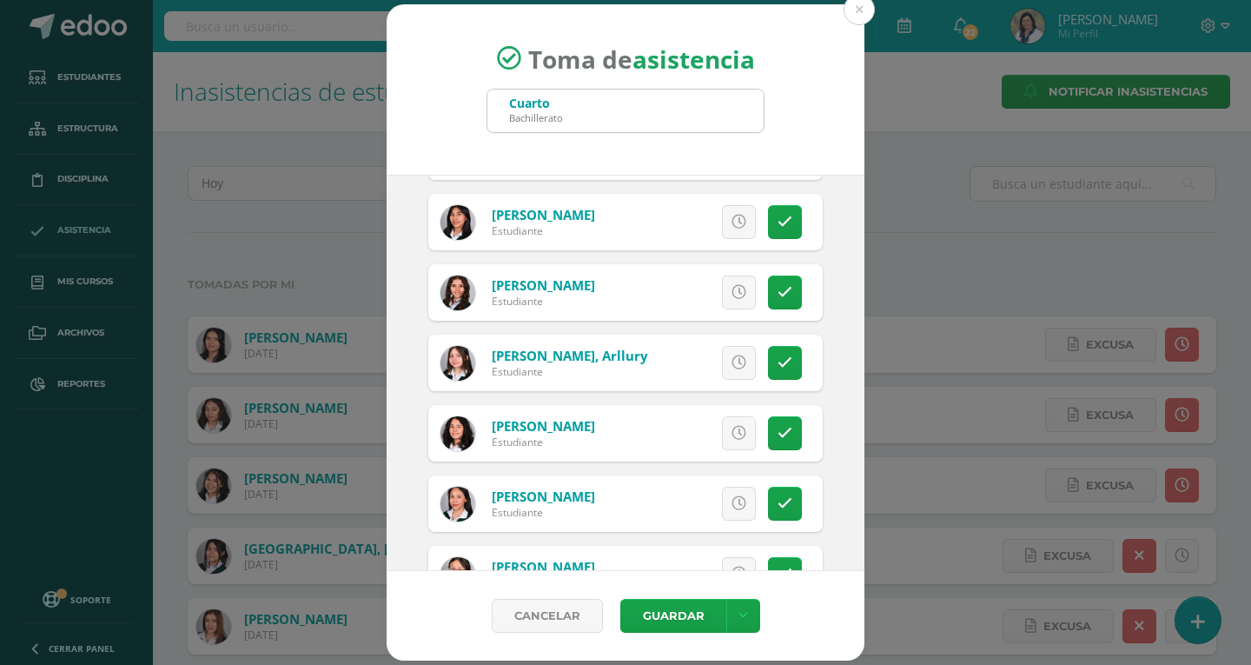
scroll to position [521, 0]
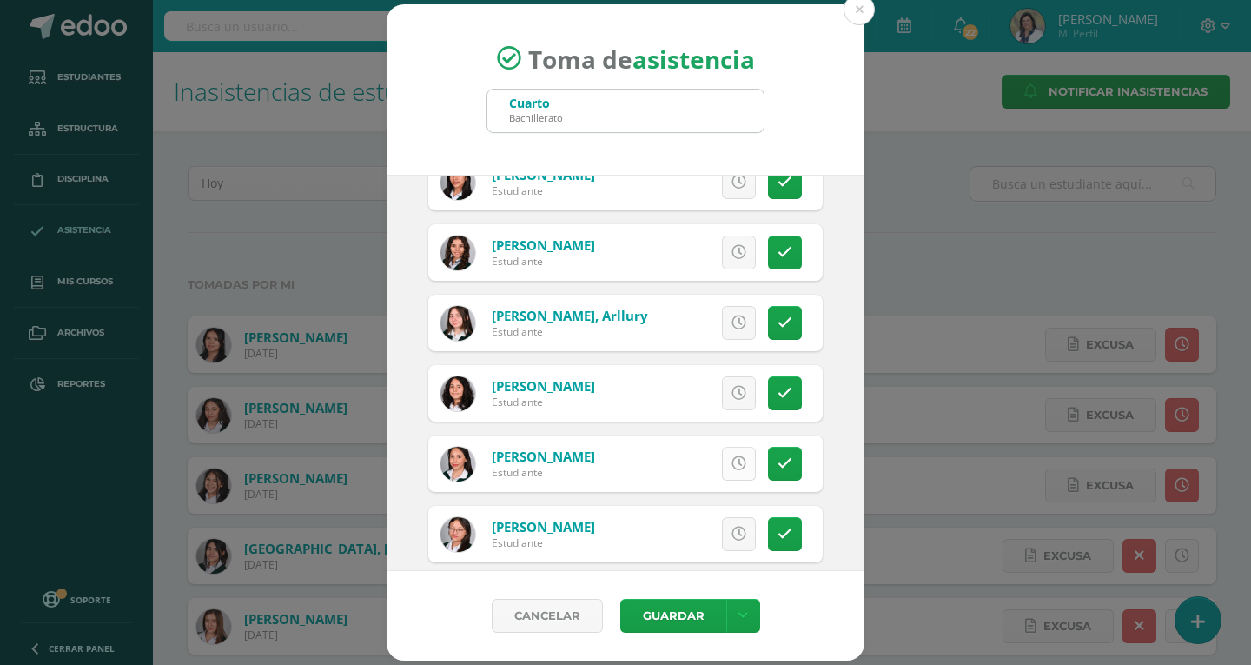
click at [722, 464] on link at bounding box center [739, 464] width 34 height 34
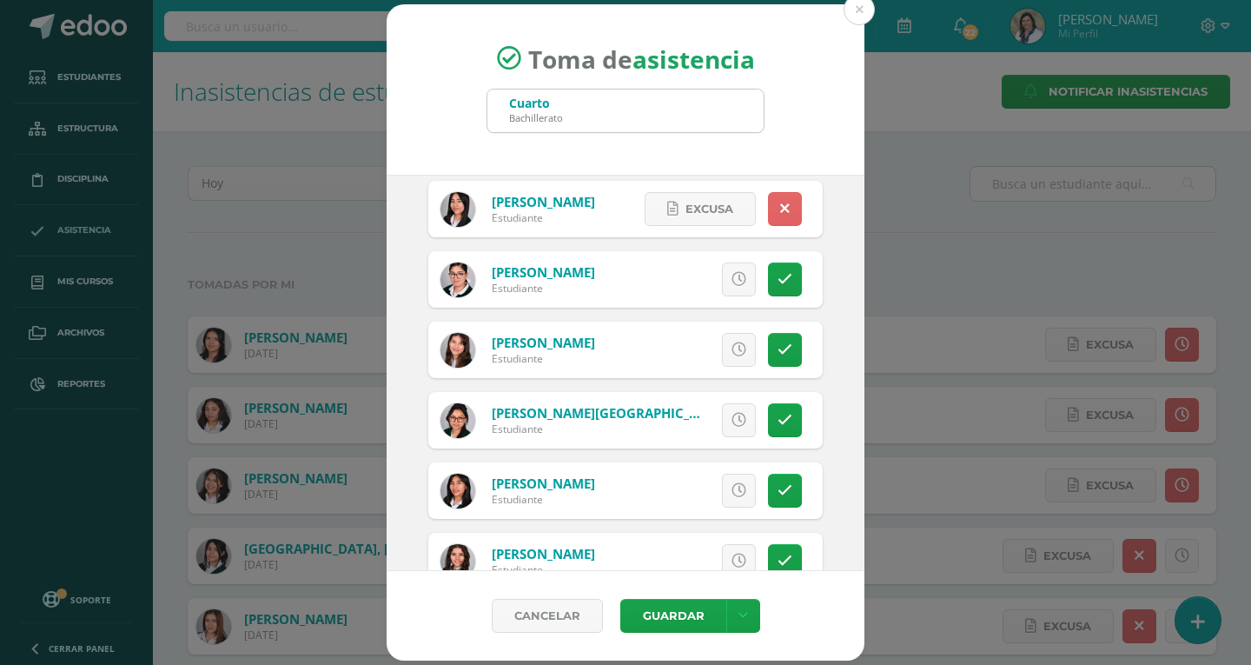
scroll to position [0, 0]
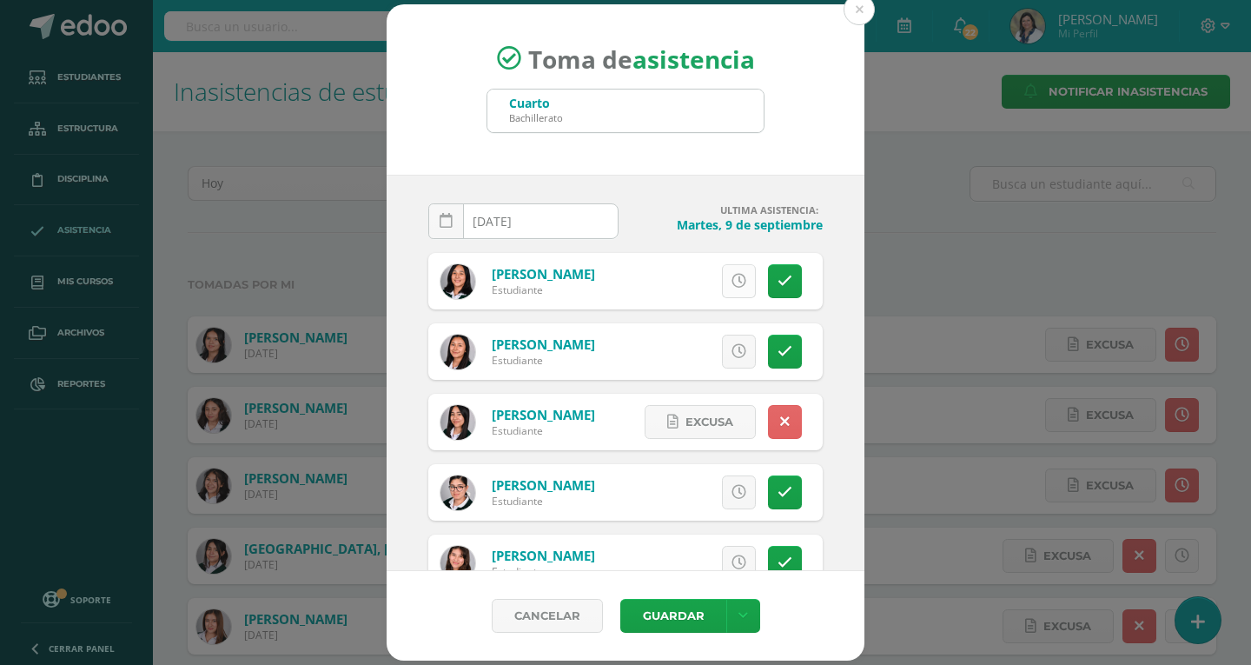
click at [725, 289] on link at bounding box center [739, 281] width 34 height 34
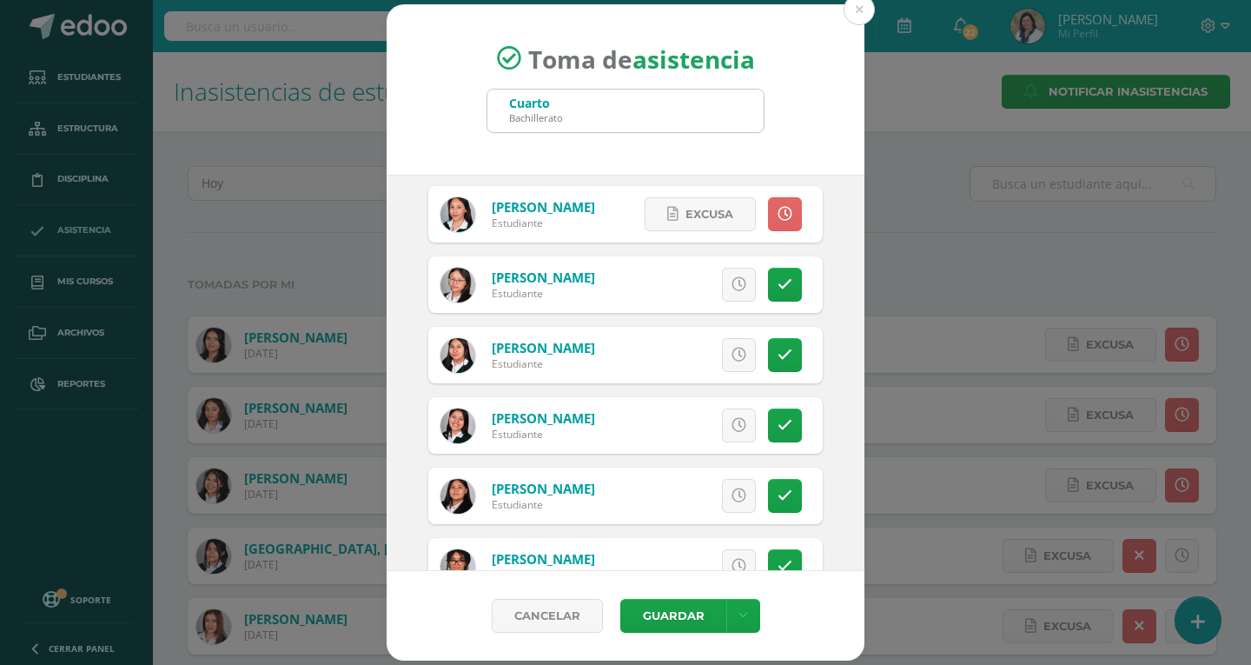
scroll to position [782, 0]
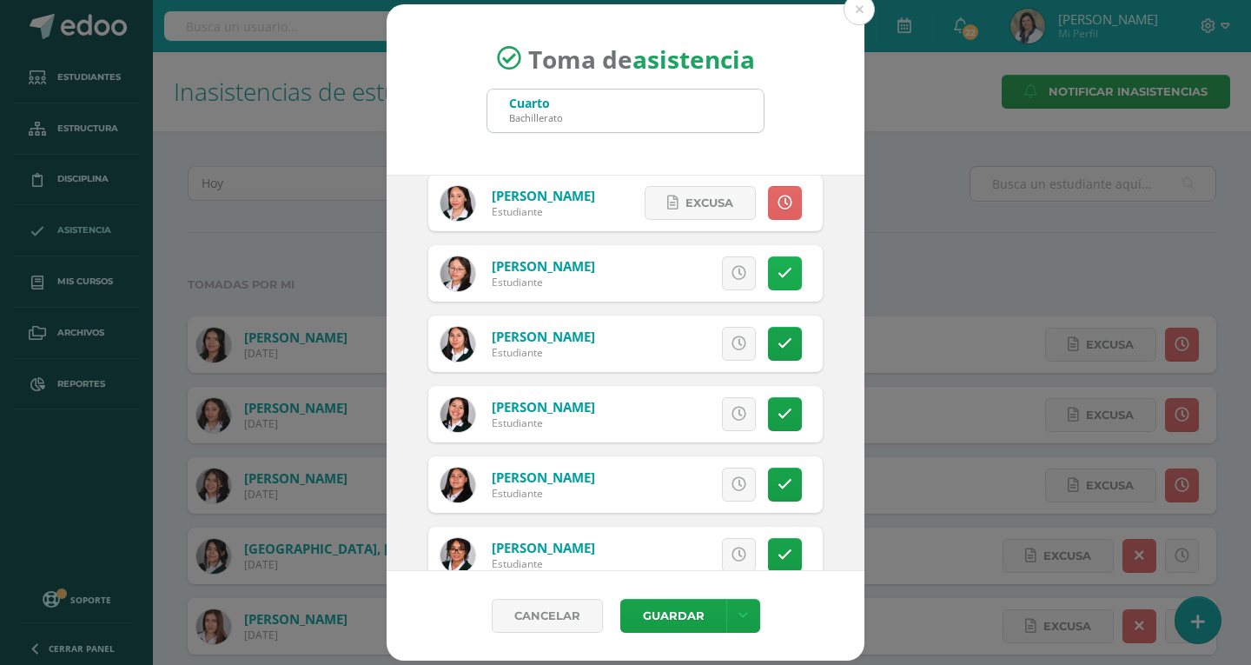
click at [768, 282] on link at bounding box center [785, 273] width 34 height 34
click at [705, 271] on span "Excusa" at bounding box center [710, 273] width 48 height 32
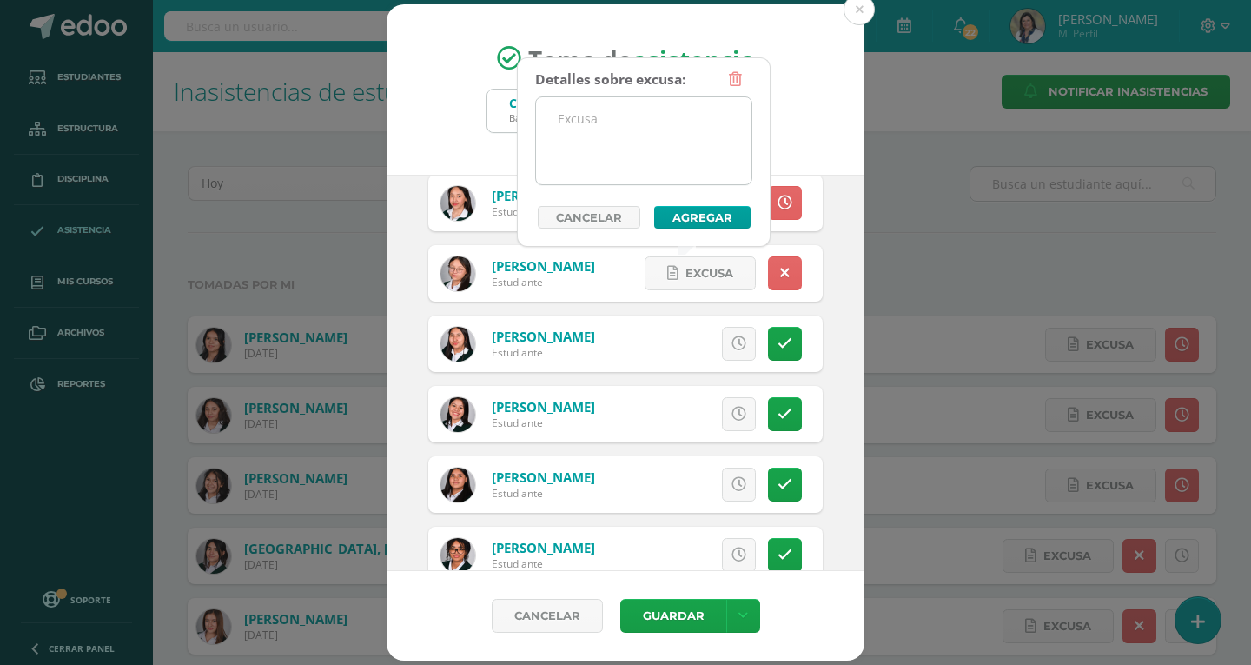
click at [674, 138] on textarea at bounding box center [644, 140] width 216 height 87
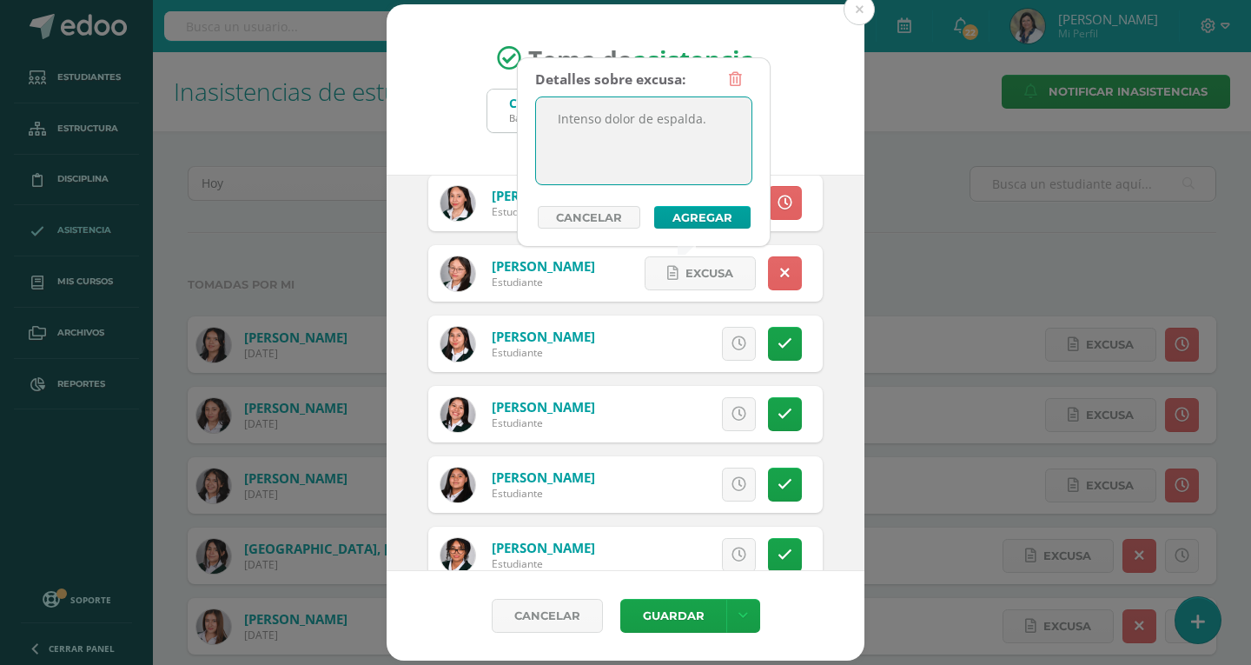
type textarea "Intenso dolor de espalda."
click at [700, 222] on button "Agregar" at bounding box center [702, 217] width 96 height 23
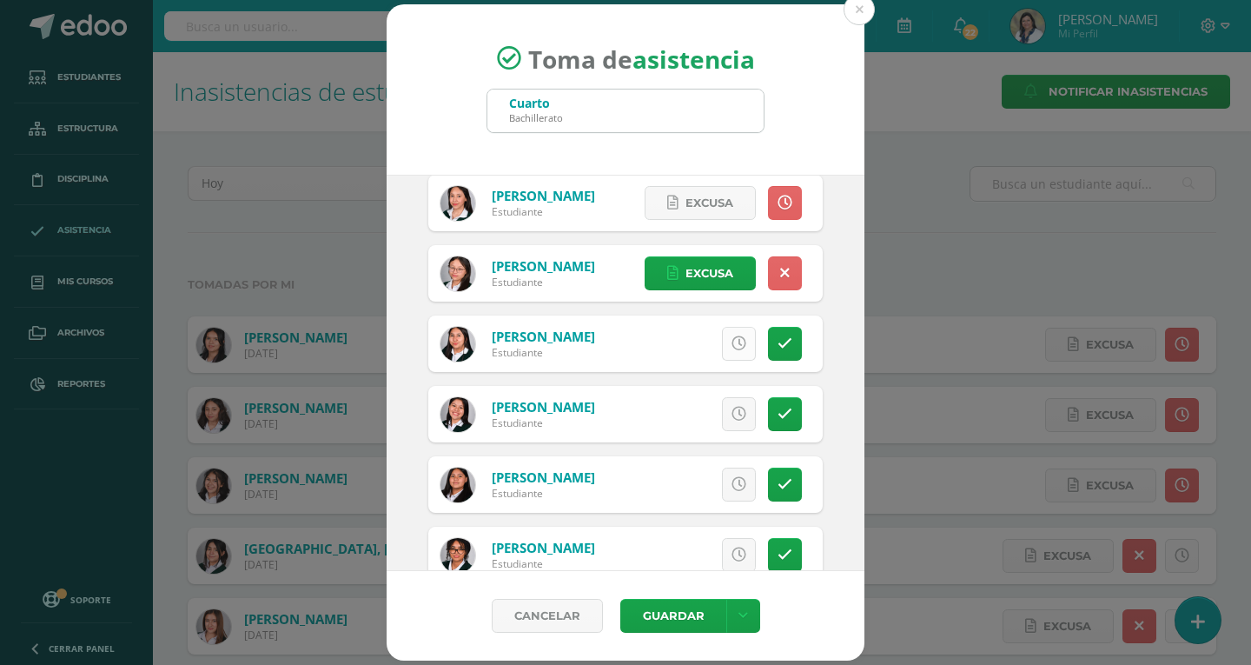
click at [722, 352] on link at bounding box center [739, 344] width 34 height 34
click at [654, 618] on button "Guardar" at bounding box center [674, 616] width 106 height 34
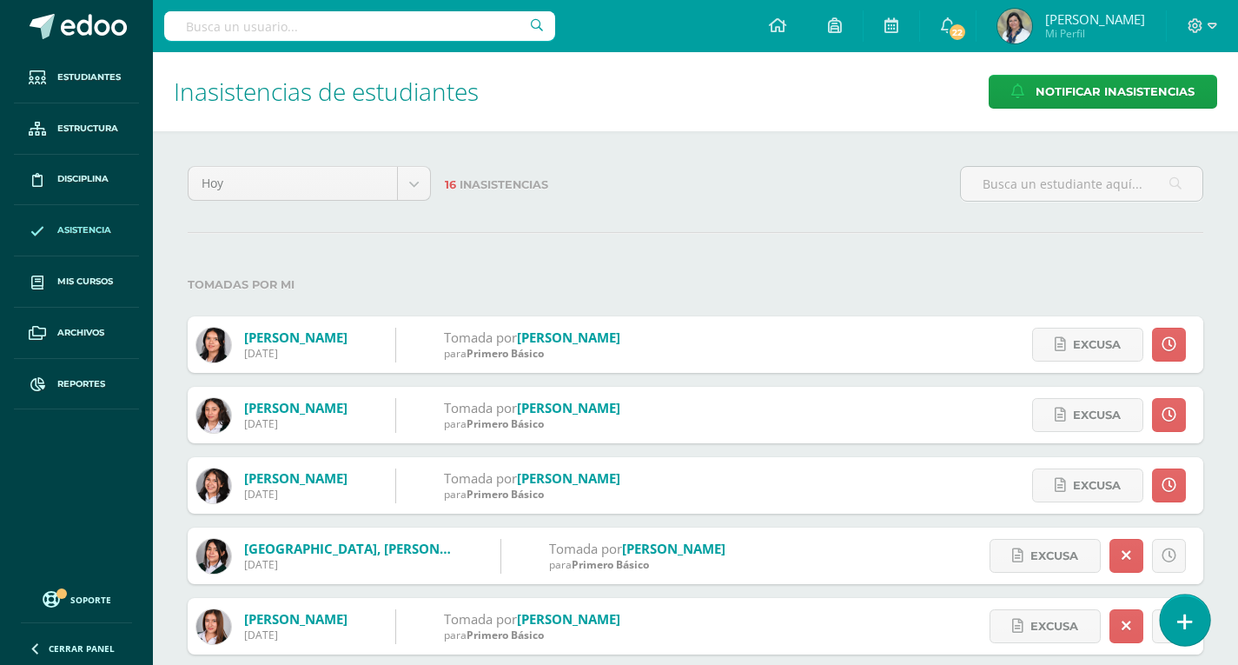
click at [1190, 633] on link at bounding box center [1185, 619] width 50 height 50
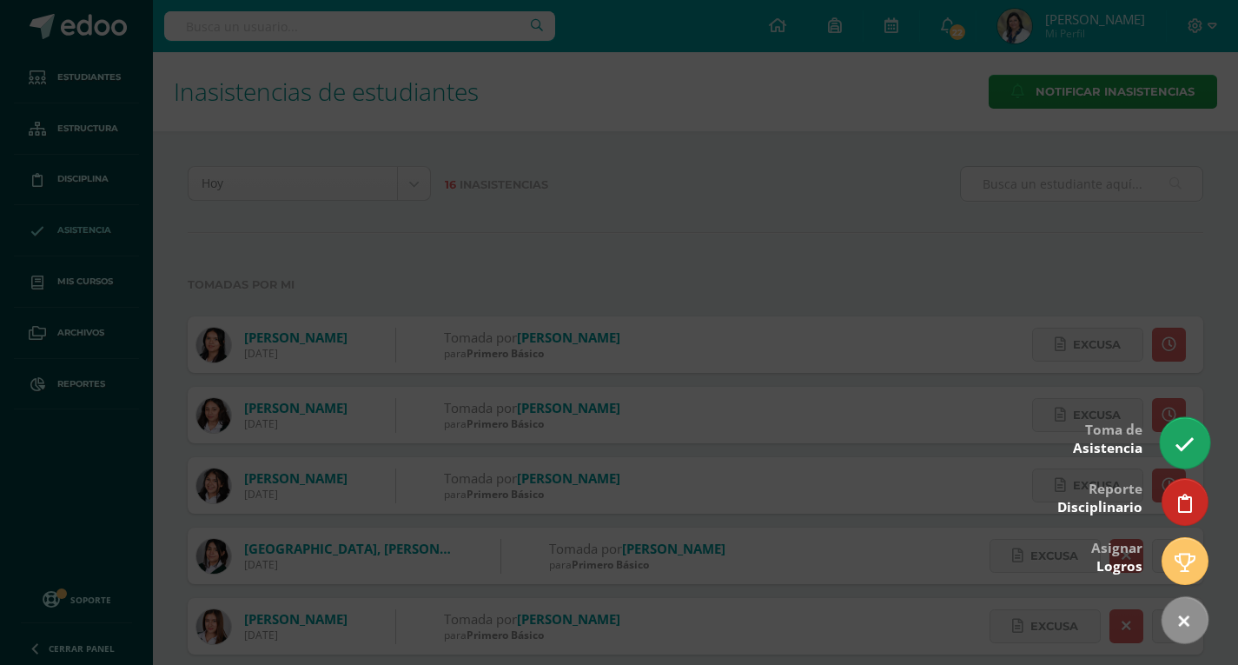
click at [1199, 450] on link at bounding box center [1185, 442] width 50 height 50
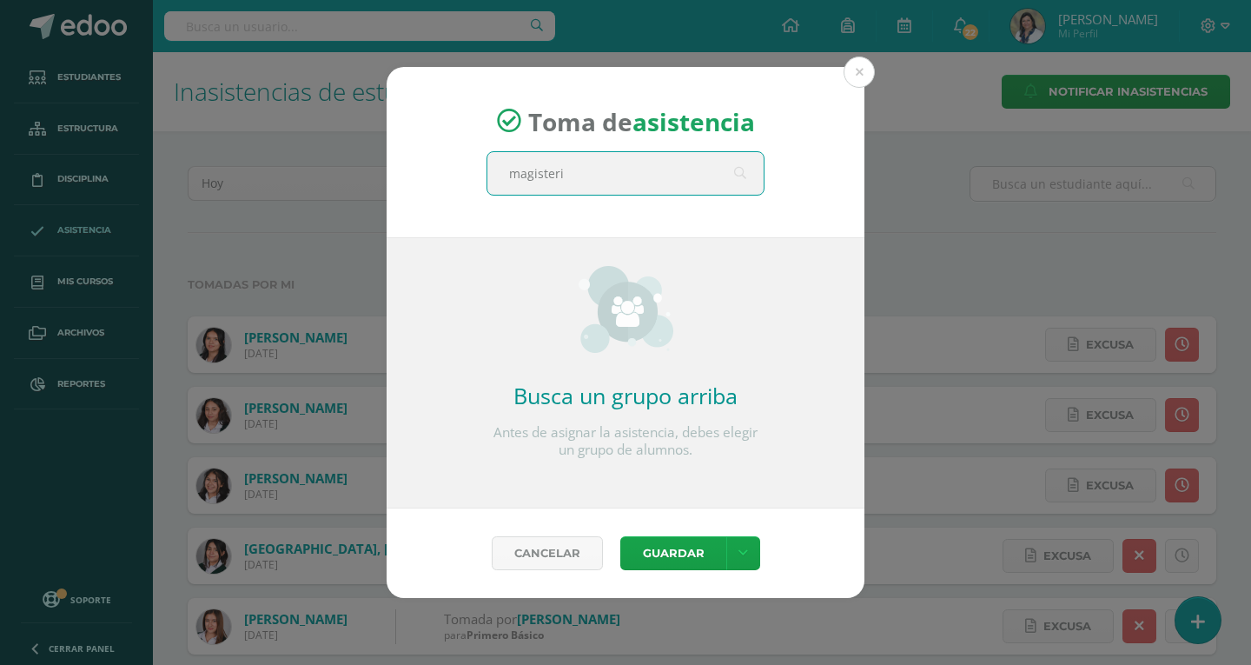
type input "magisterio"
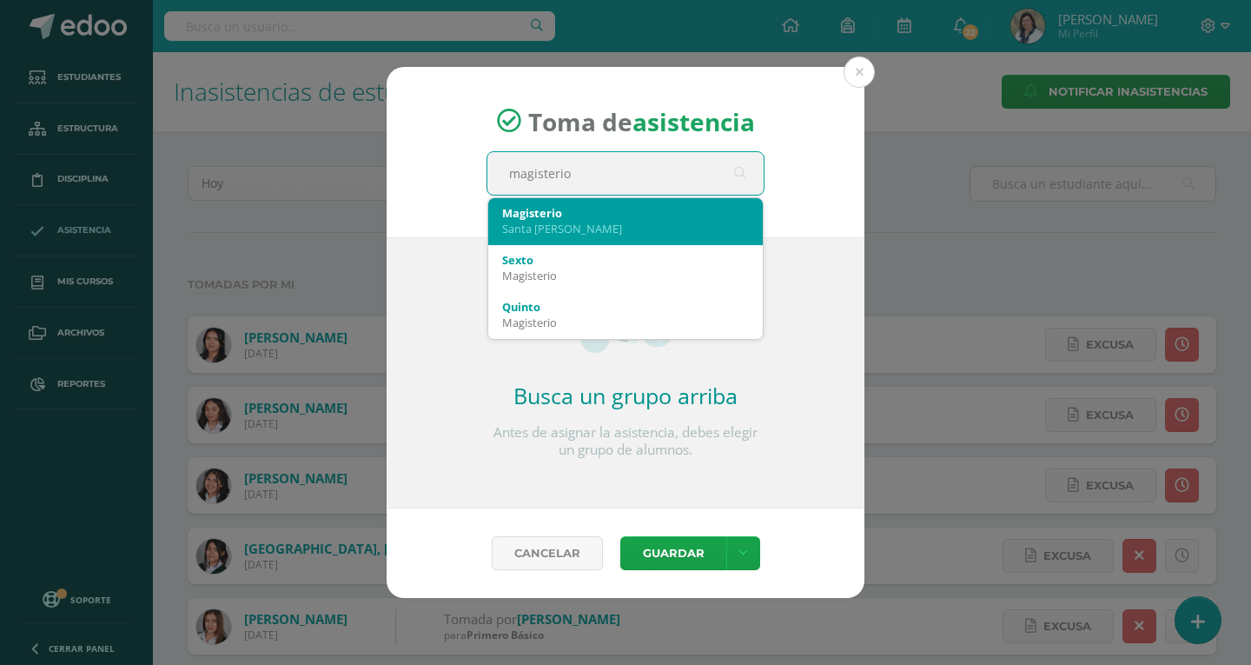
click at [589, 234] on div "Santa Teresita" at bounding box center [625, 229] width 247 height 16
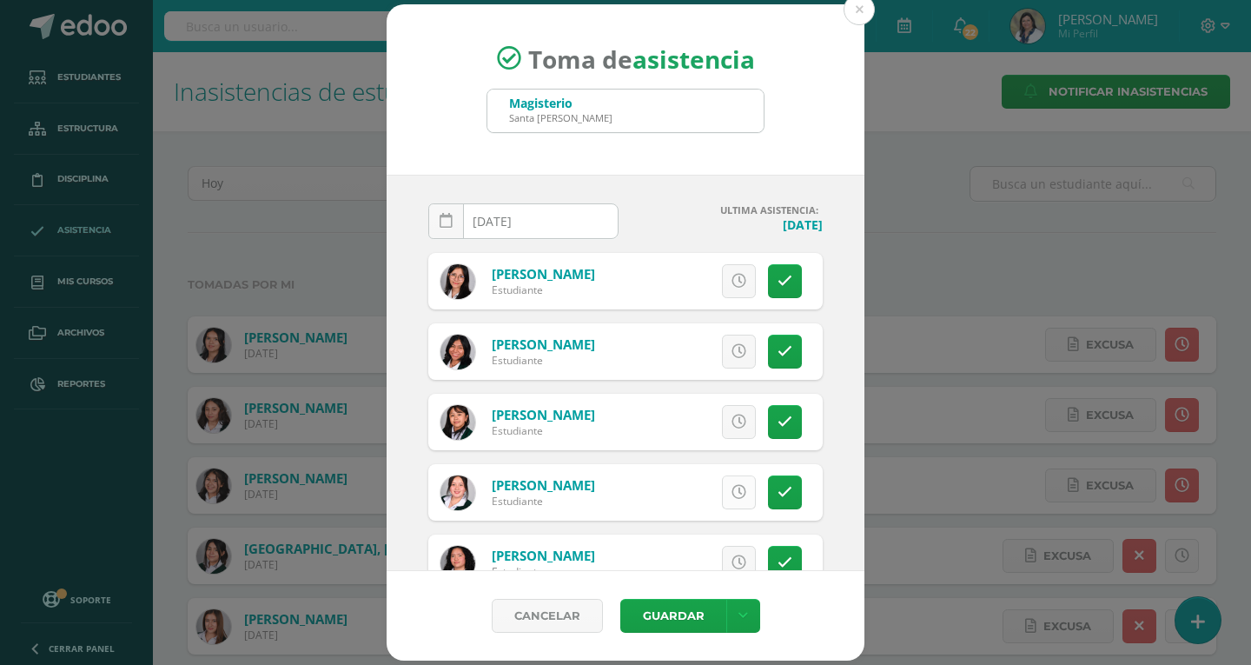
click at [732, 497] on icon at bounding box center [739, 492] width 15 height 15
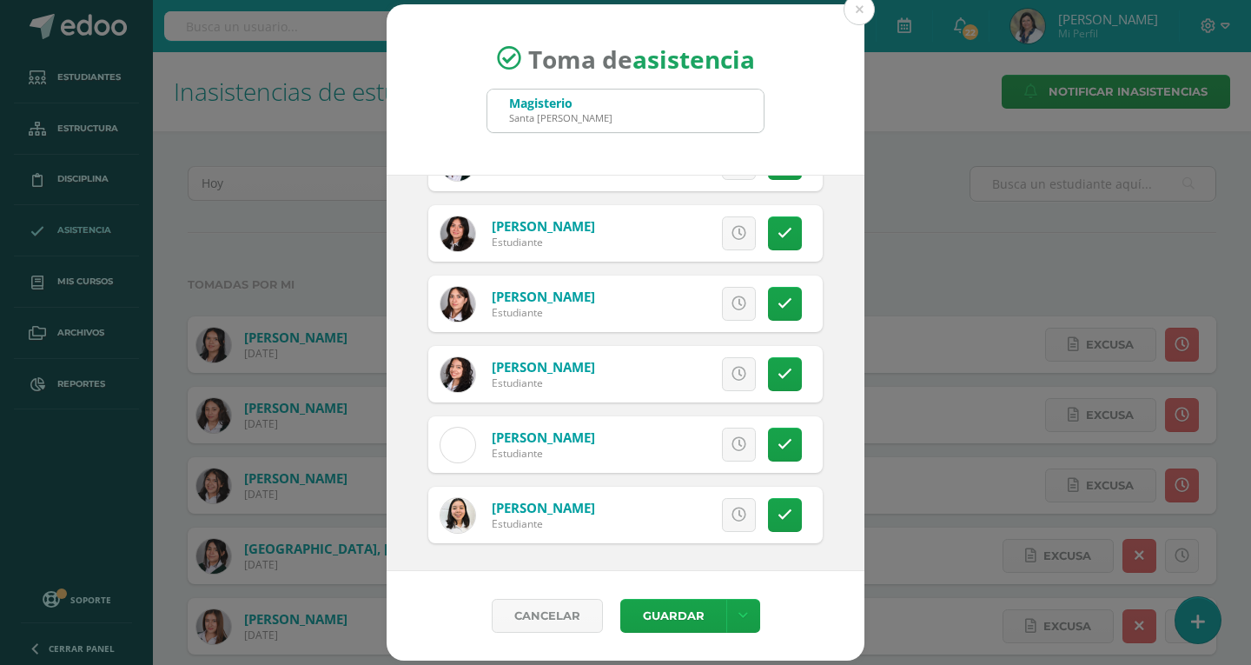
scroll to position [682, 0]
click at [768, 373] on link at bounding box center [785, 373] width 34 height 34
click at [698, 369] on span "Excusa" at bounding box center [710, 373] width 48 height 32
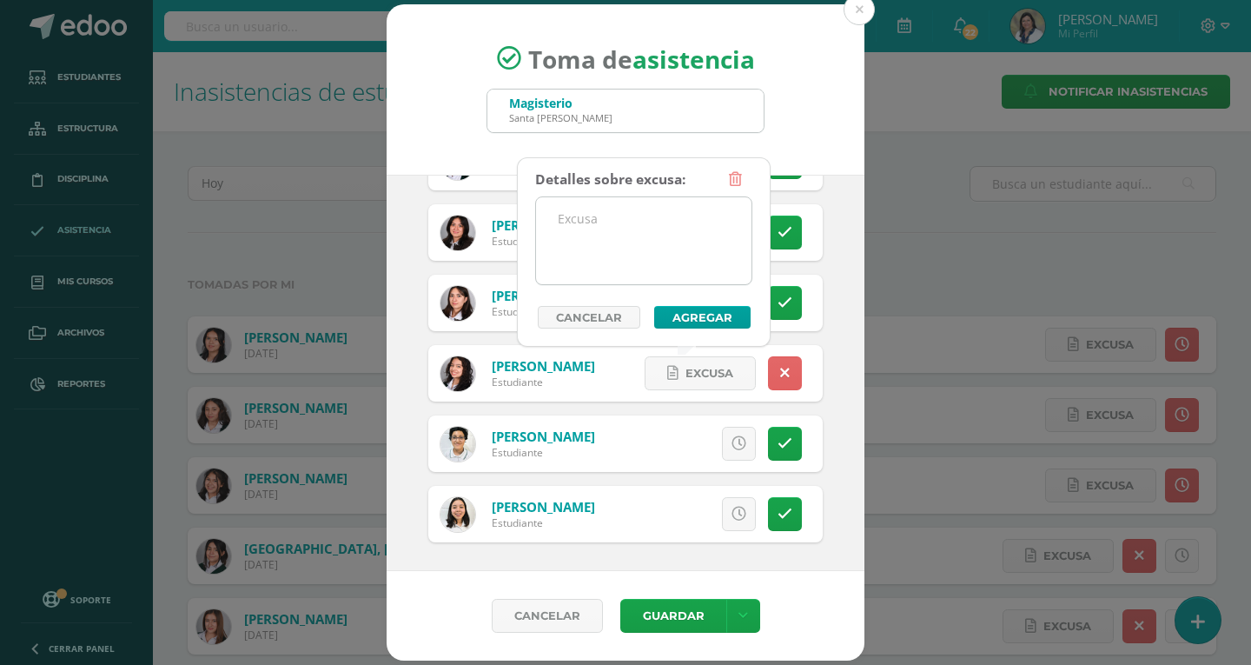
click at [670, 246] on textarea at bounding box center [644, 240] width 216 height 87
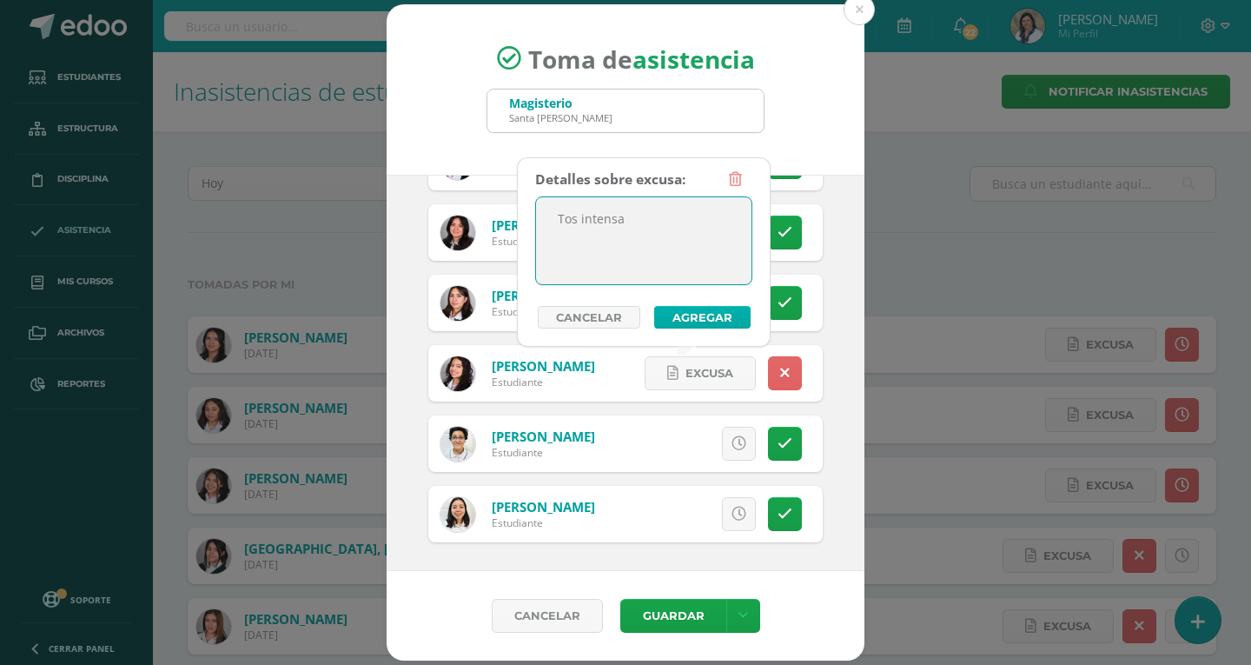
type textarea "Tos intensa"
click at [686, 323] on button "Agregar" at bounding box center [702, 317] width 96 height 23
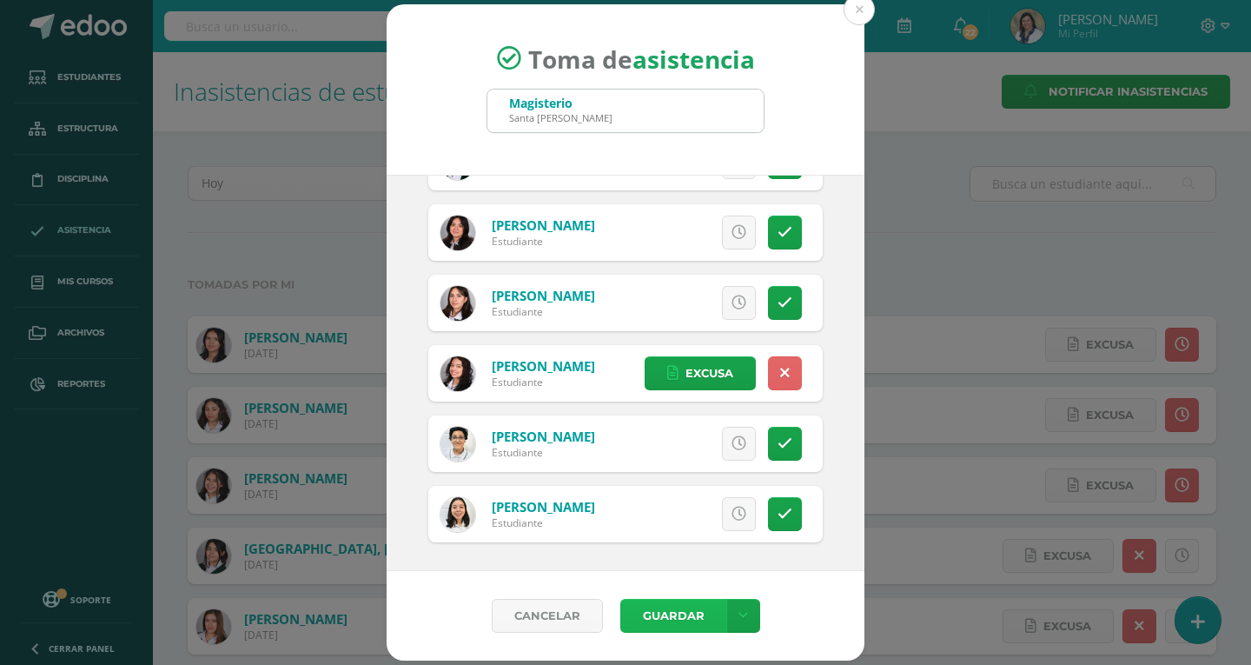
click at [656, 620] on button "Guardar" at bounding box center [674, 616] width 106 height 34
